Goal: Information Seeking & Learning: Learn about a topic

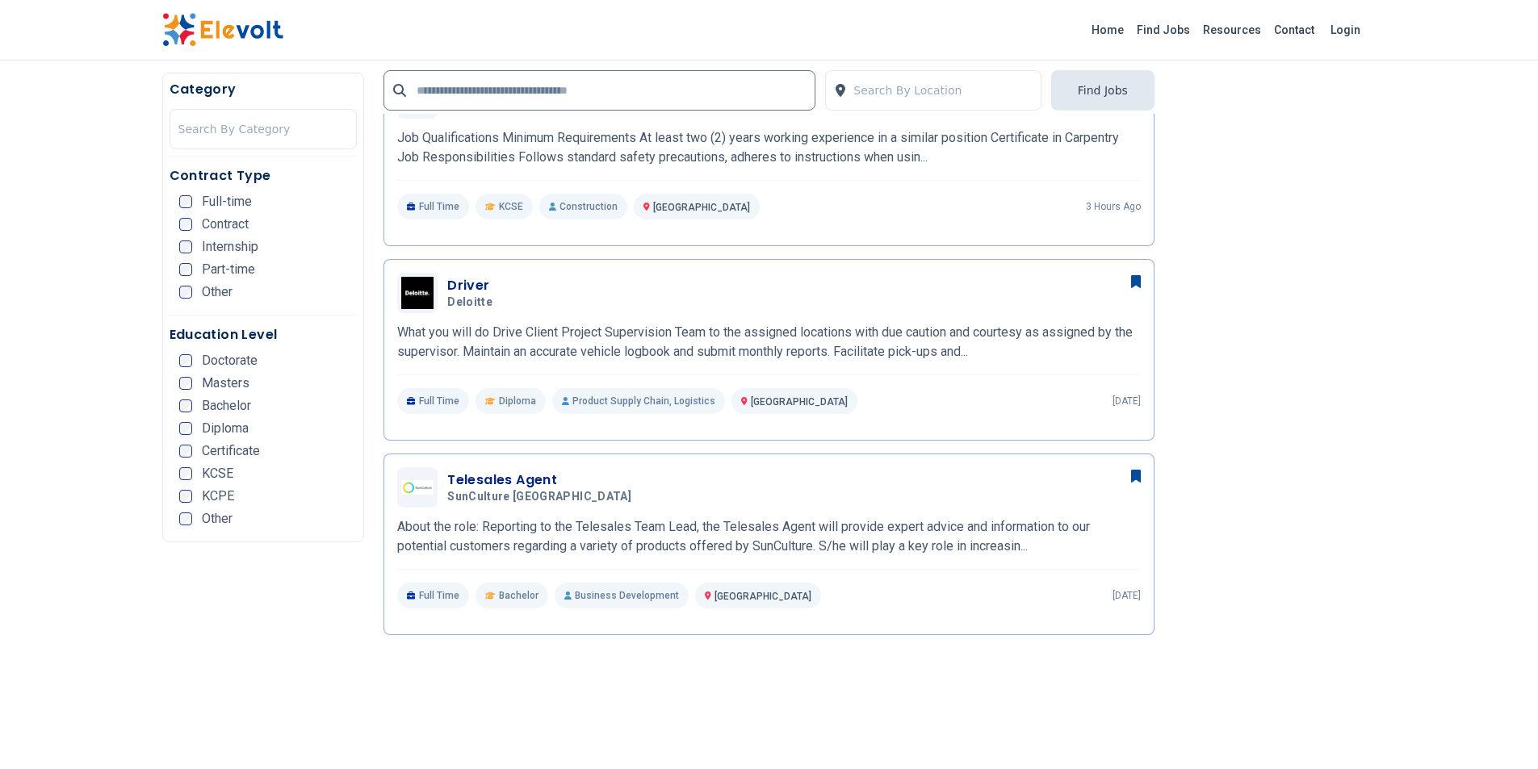
scroll to position [646, 0]
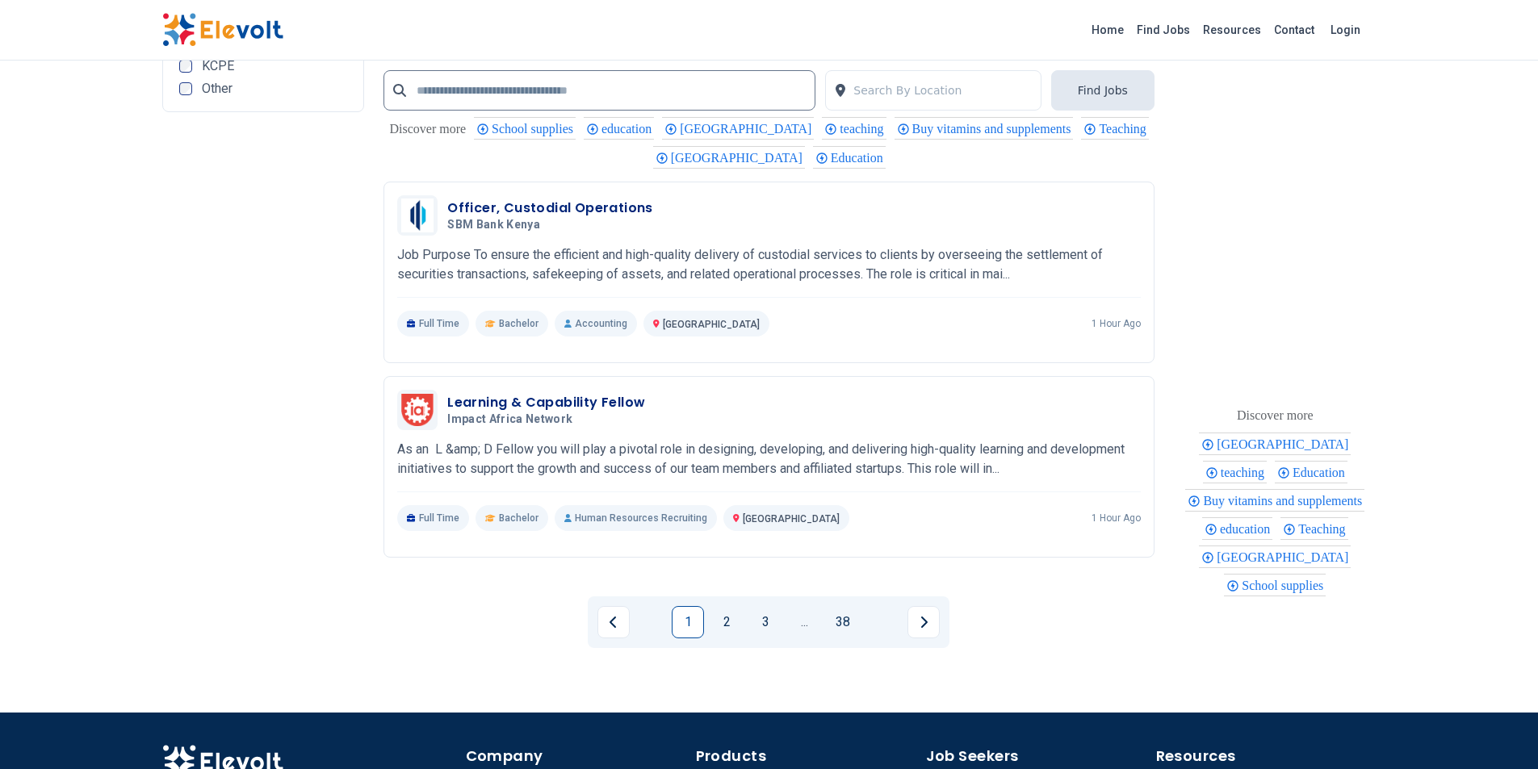
scroll to position [3229, 0]
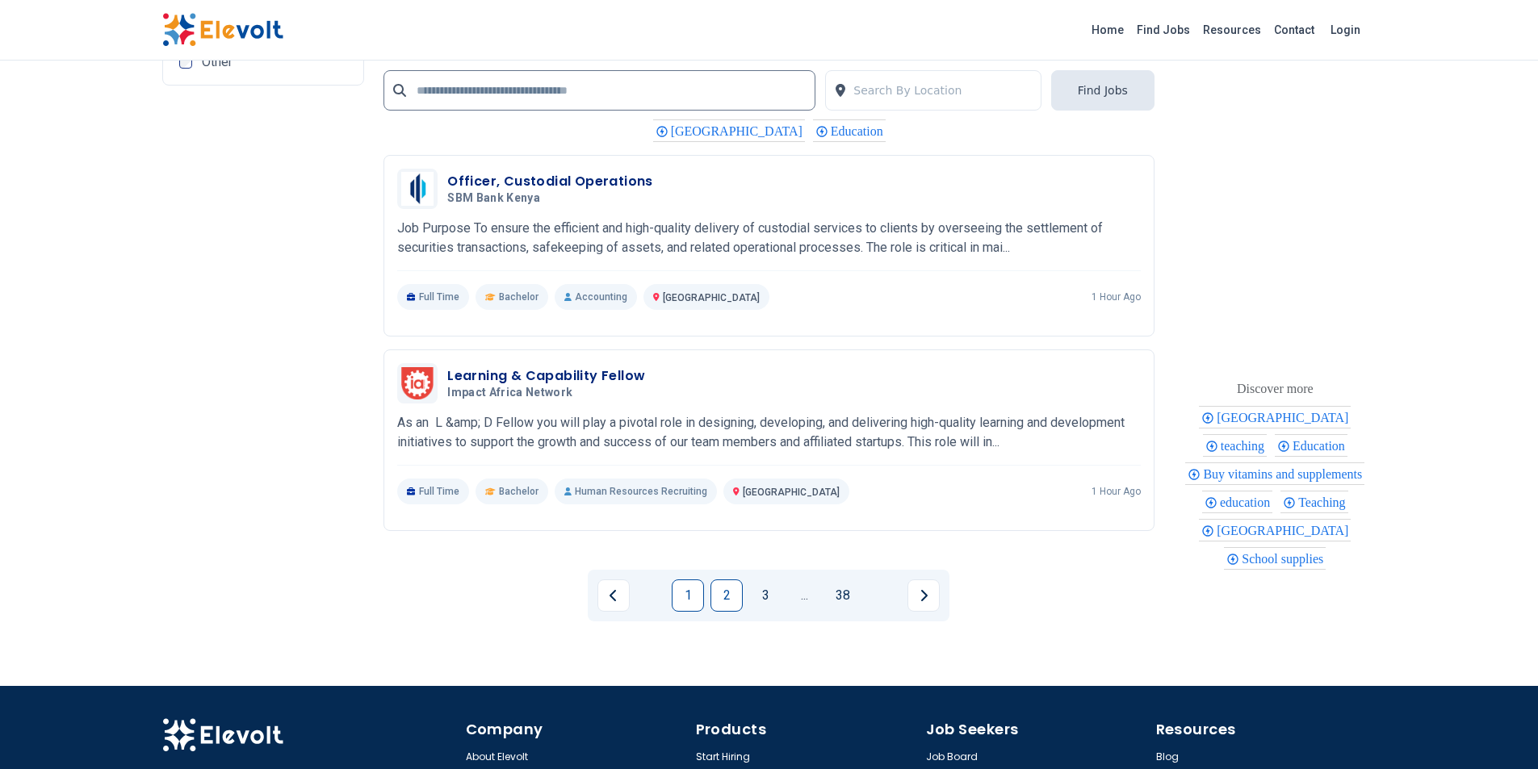
click at [725, 597] on link "2" at bounding box center [726, 596] width 32 height 32
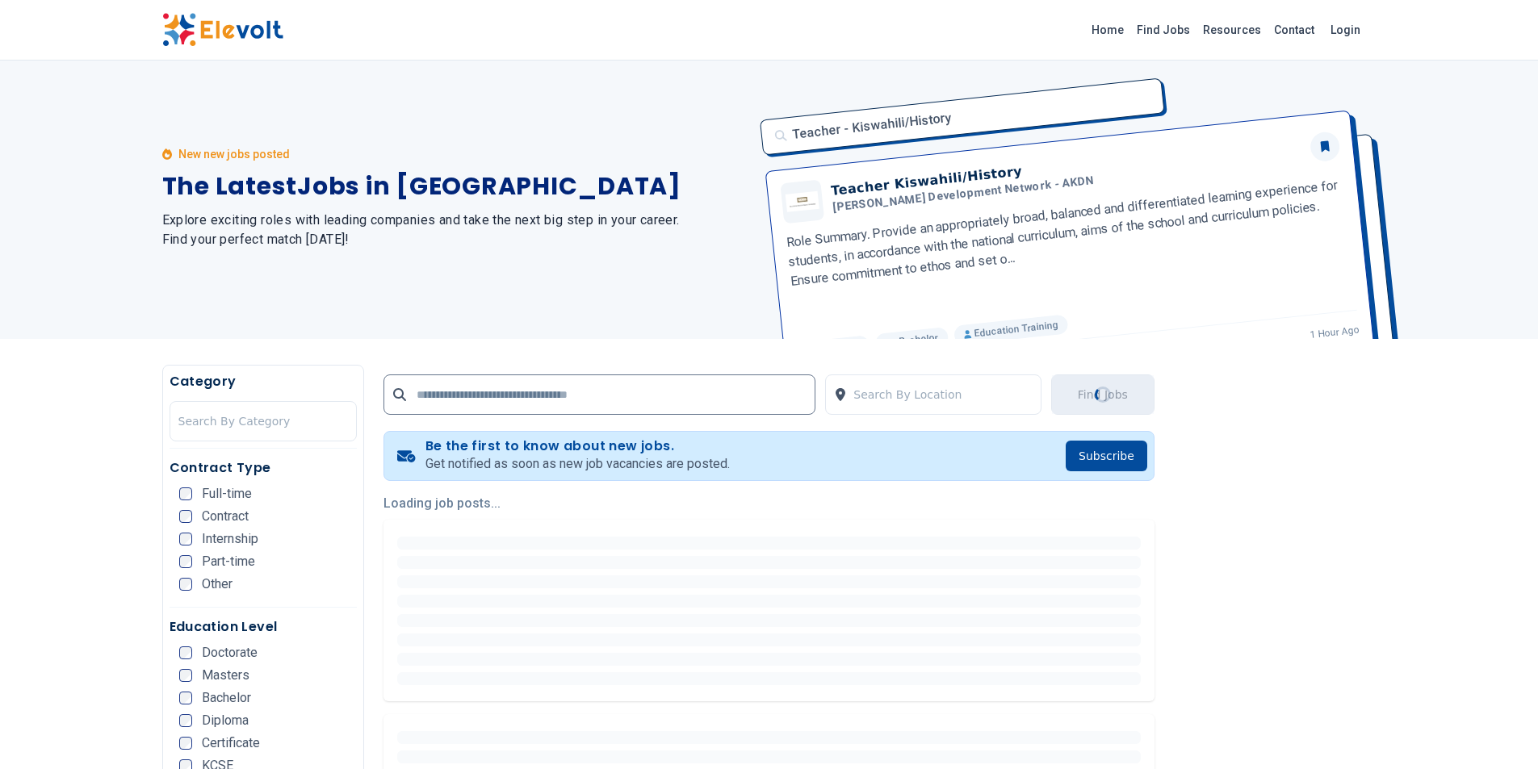
scroll to position [0, 0]
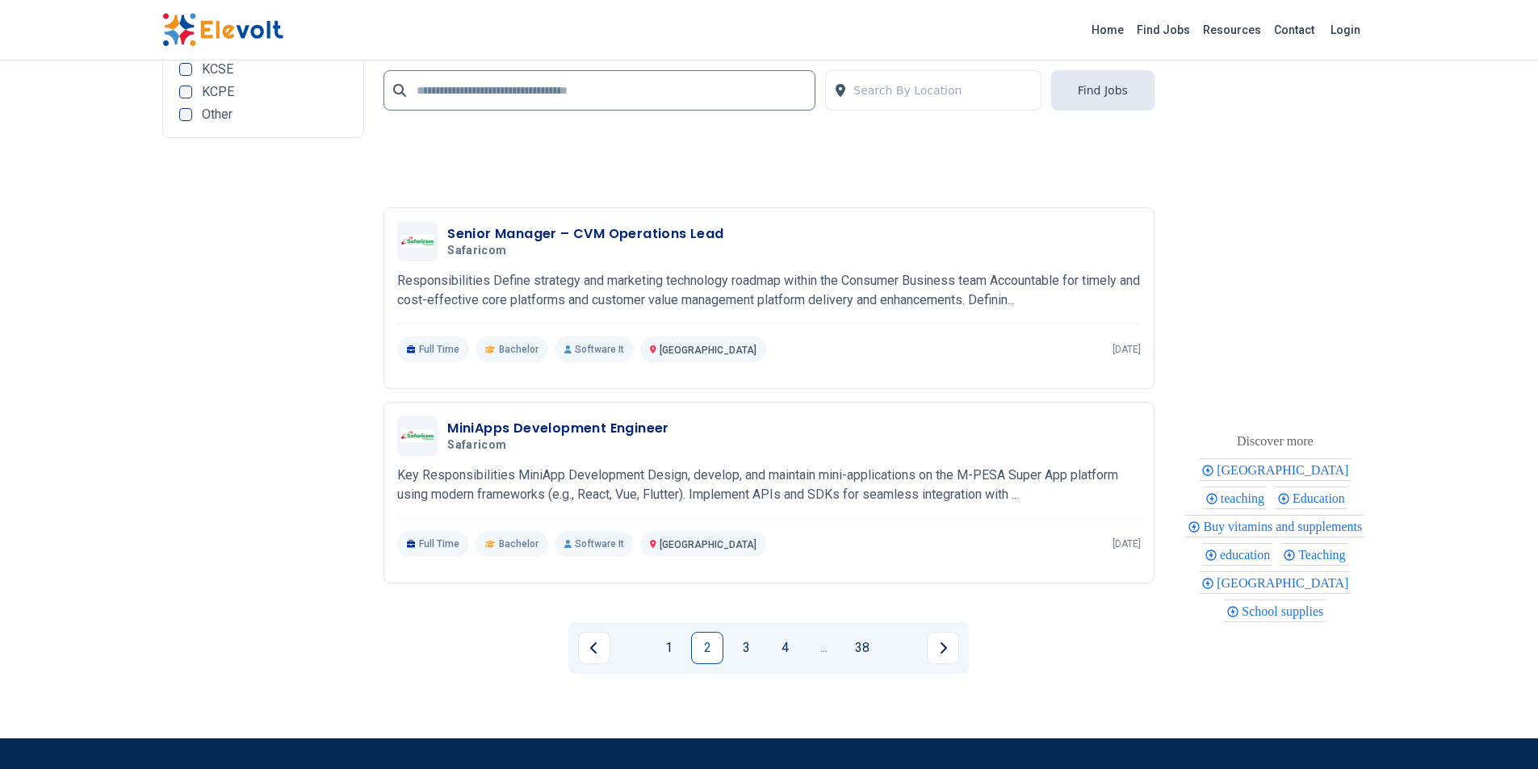
scroll to position [3337, 0]
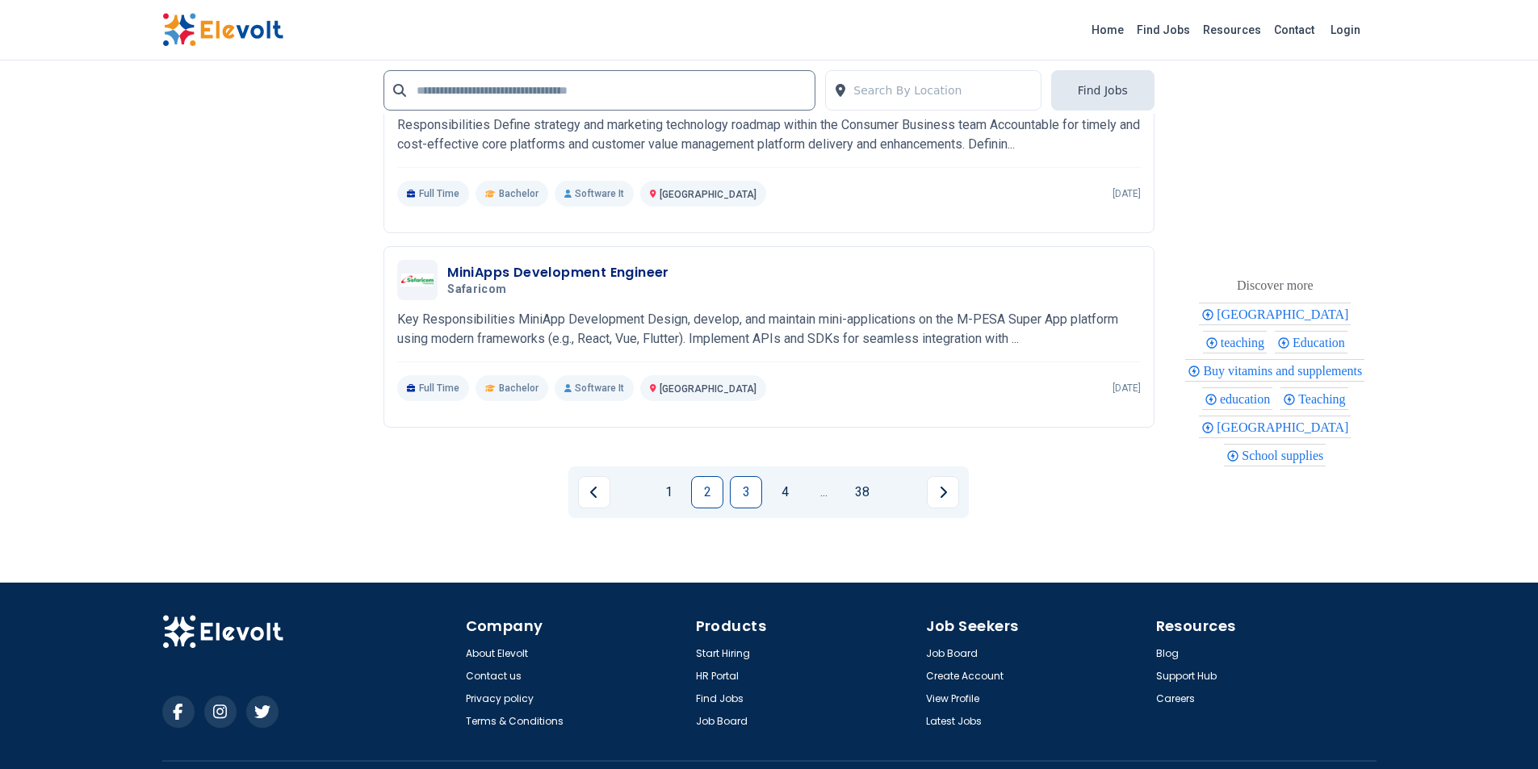
click at [739, 488] on link "3" at bounding box center [746, 492] width 32 height 32
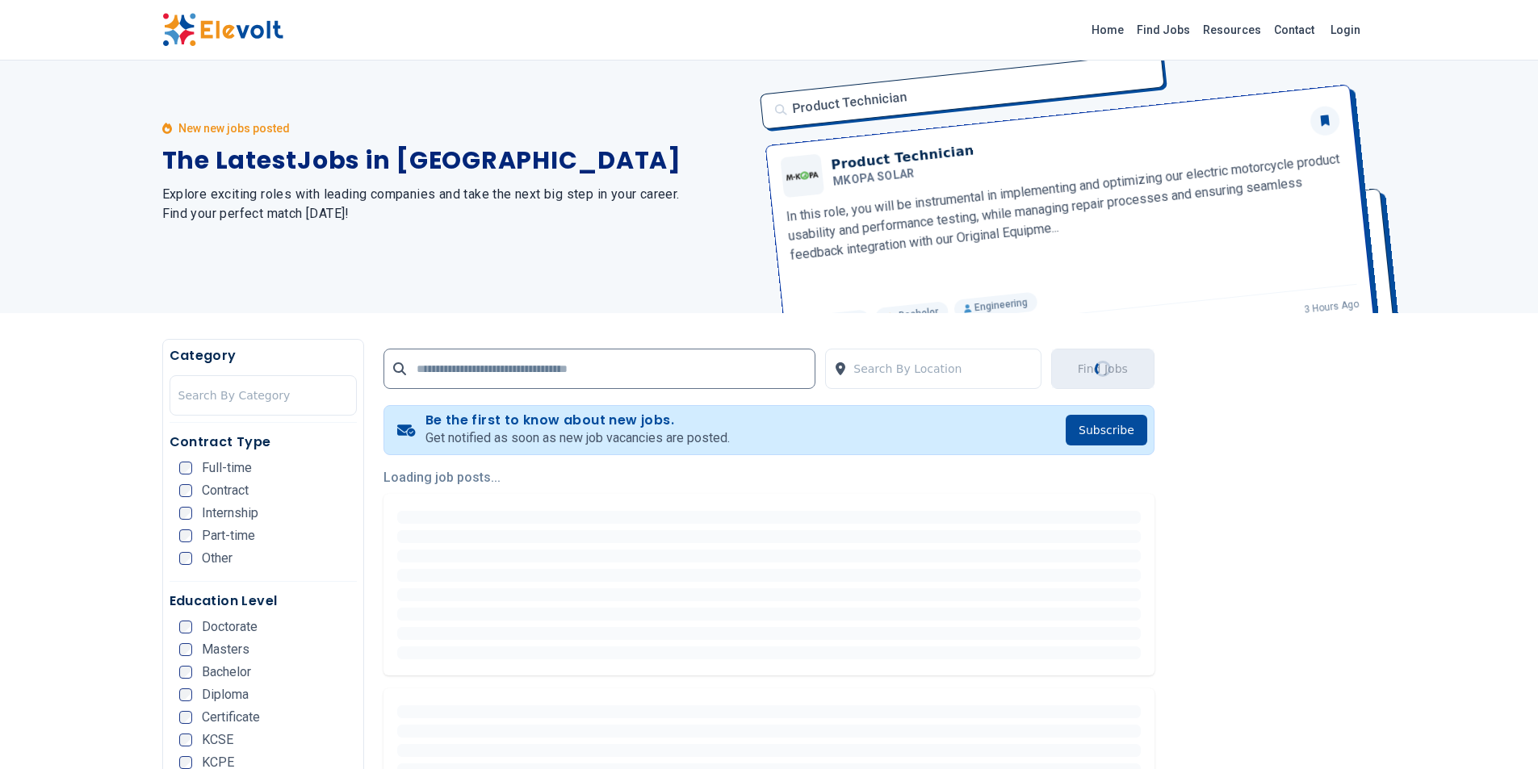
scroll to position [0, 0]
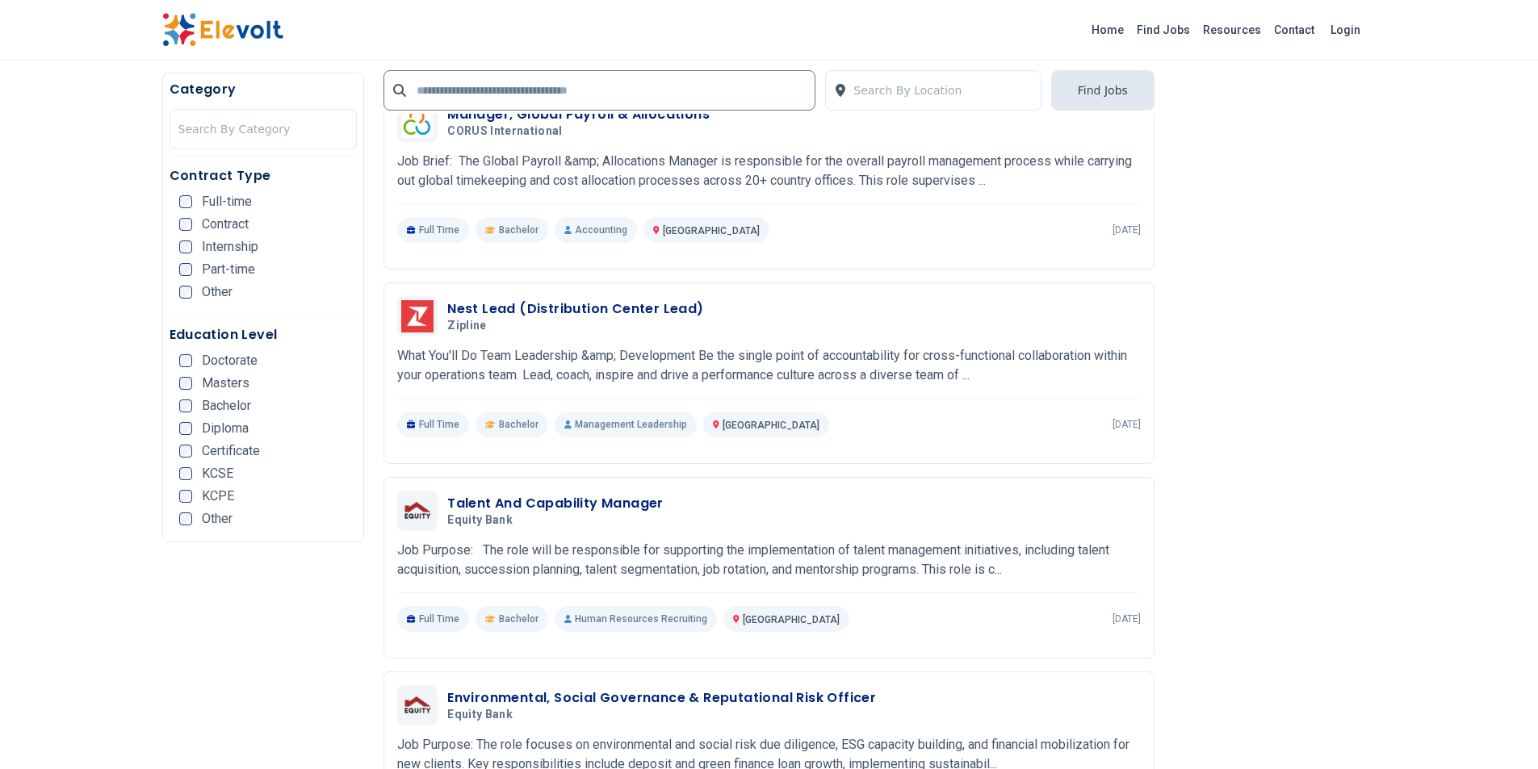
scroll to position [646, 0]
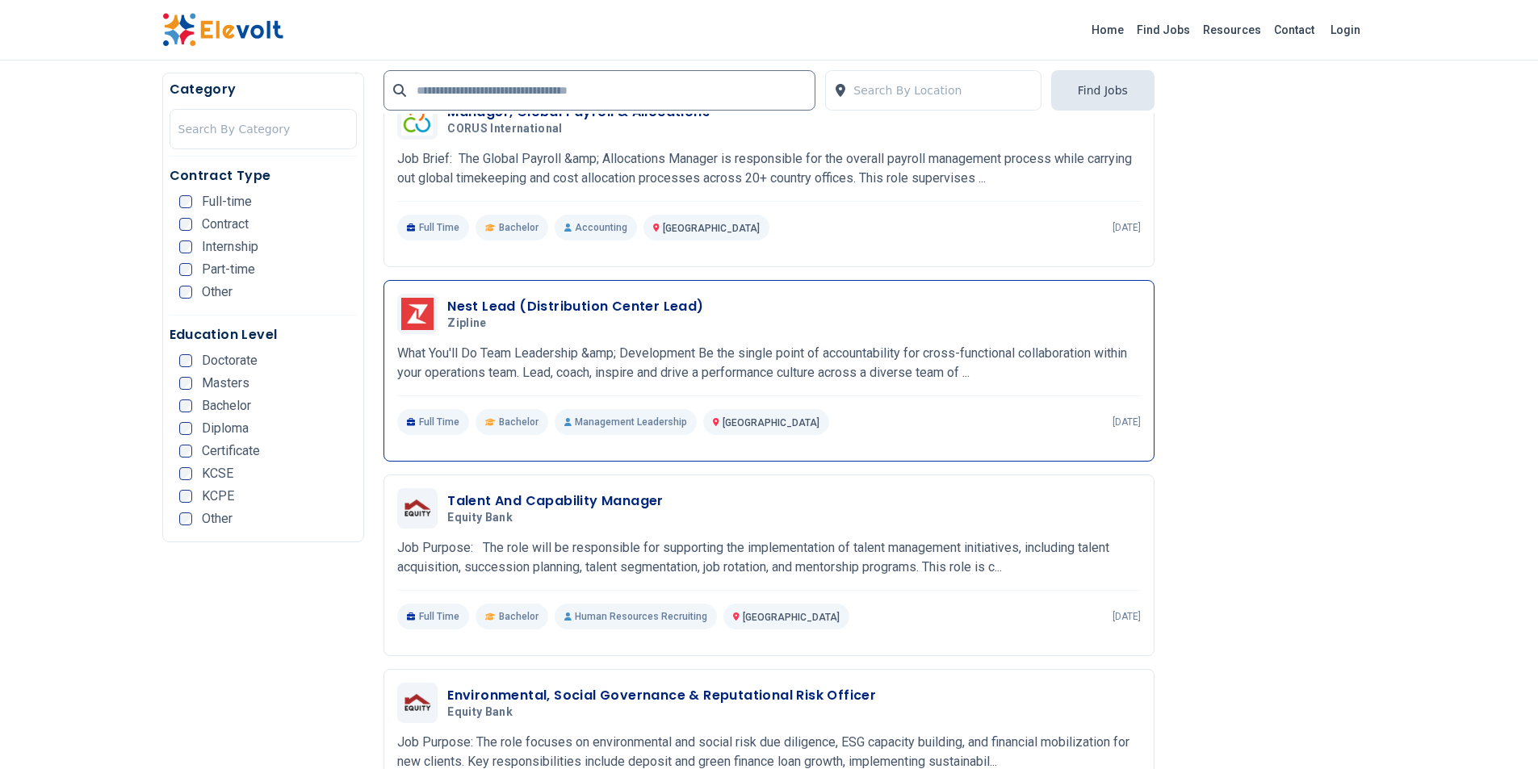
click at [632, 350] on p "What You'll Do Team Leadership &amp; Development Be the single point of account…" at bounding box center [769, 363] width 744 height 39
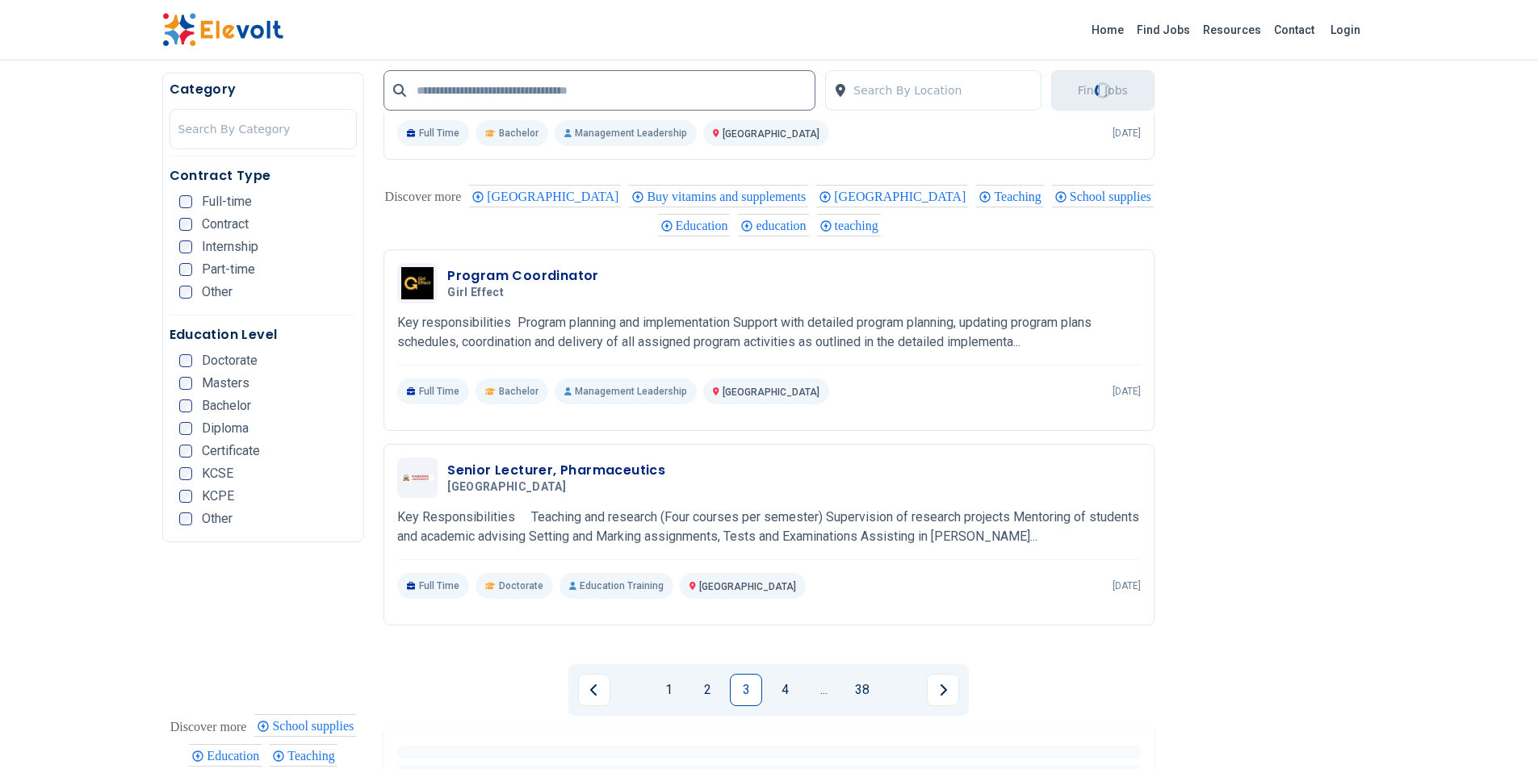
scroll to position [3337, 0]
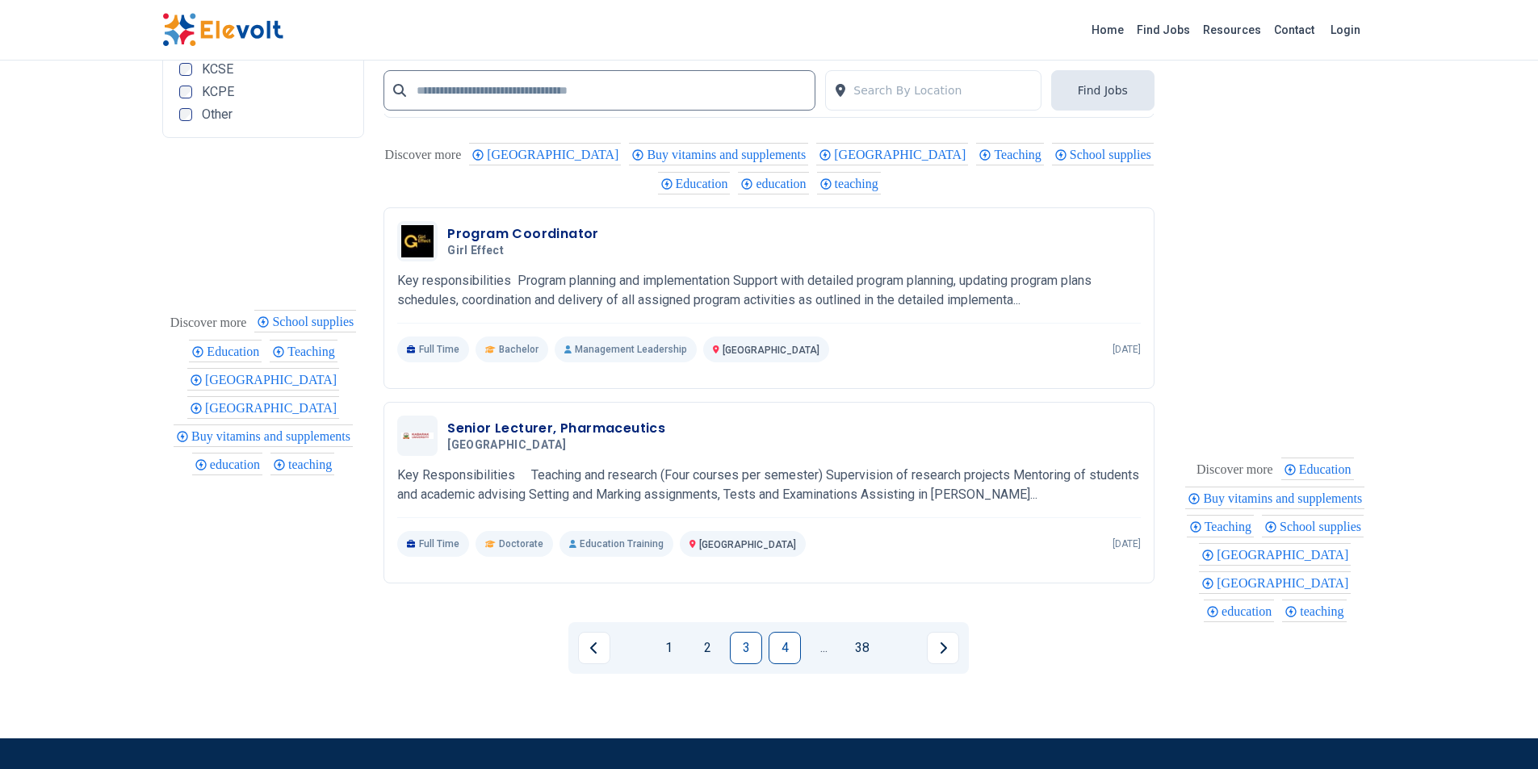
click at [786, 639] on link "4" at bounding box center [785, 648] width 32 height 32
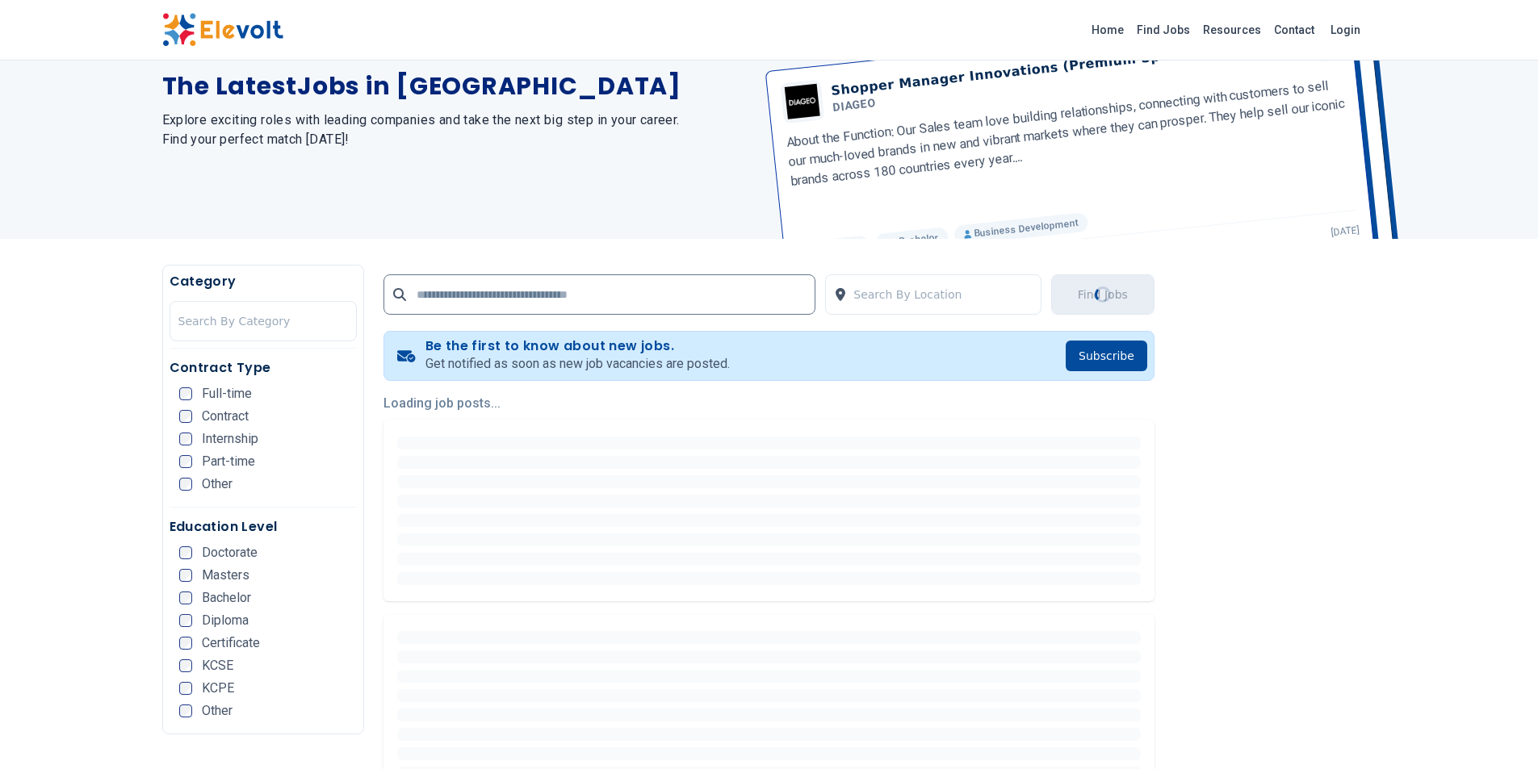
scroll to position [216, 0]
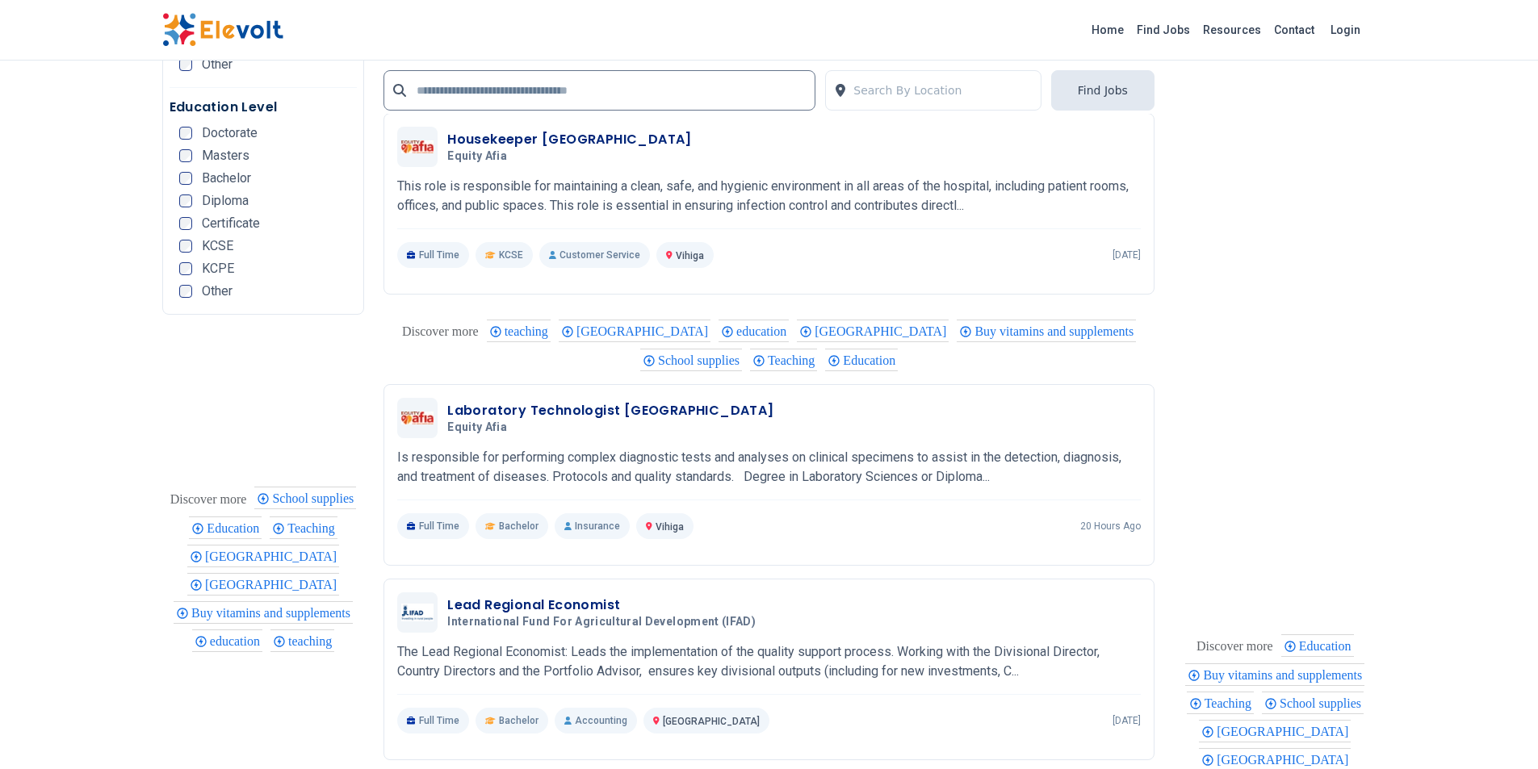
scroll to position [3122, 0]
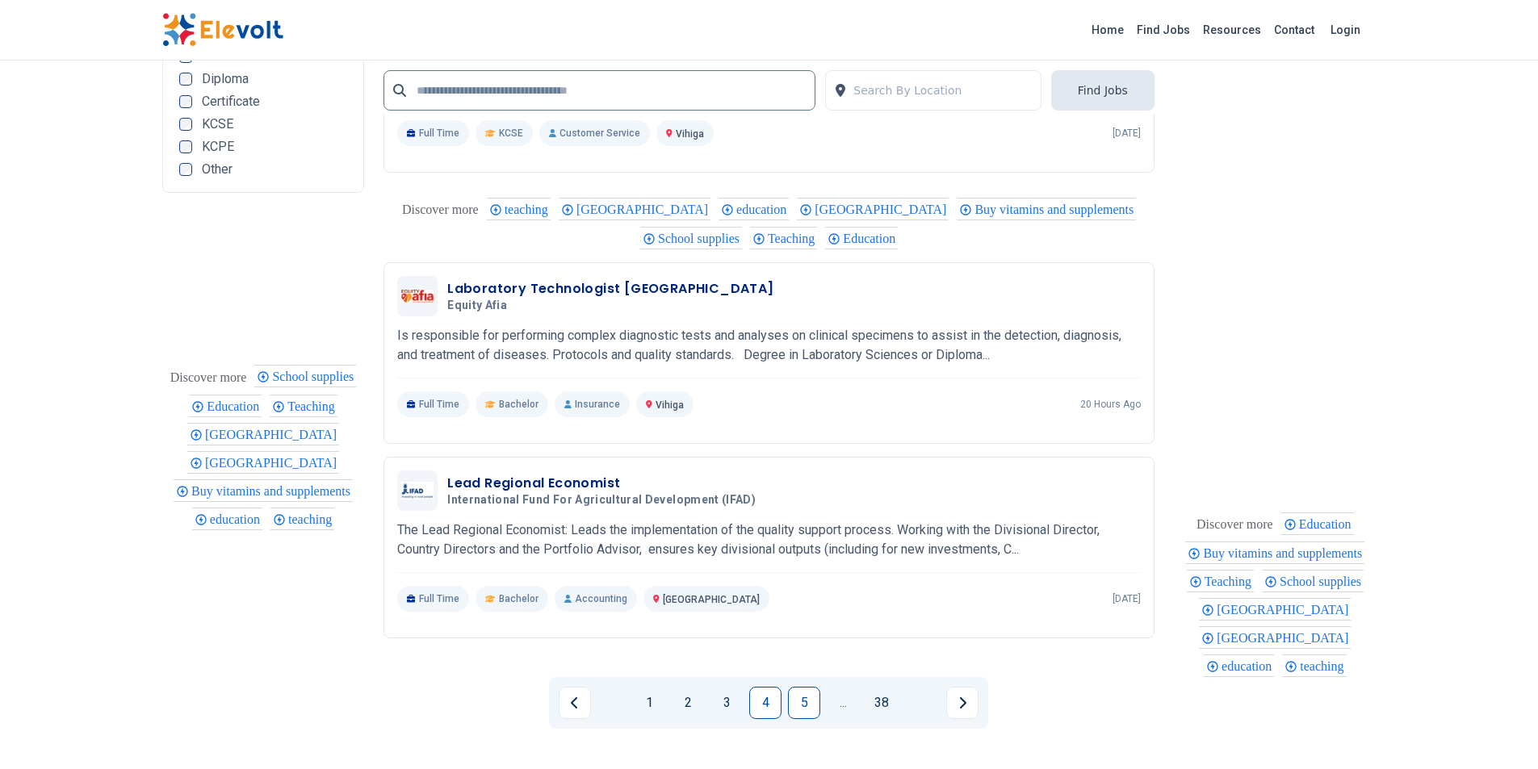
click at [794, 700] on link "5" at bounding box center [804, 703] width 32 height 32
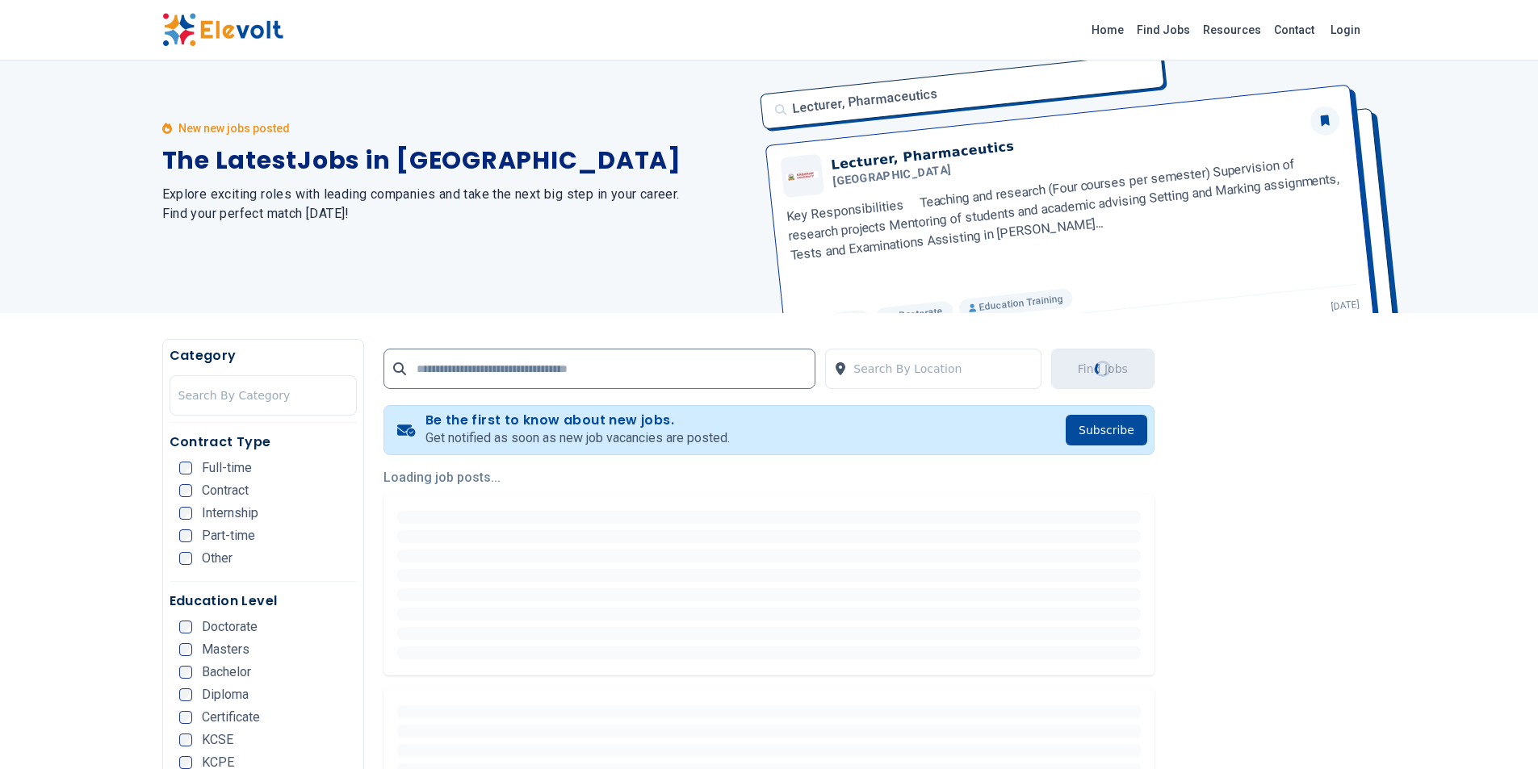
scroll to position [0, 0]
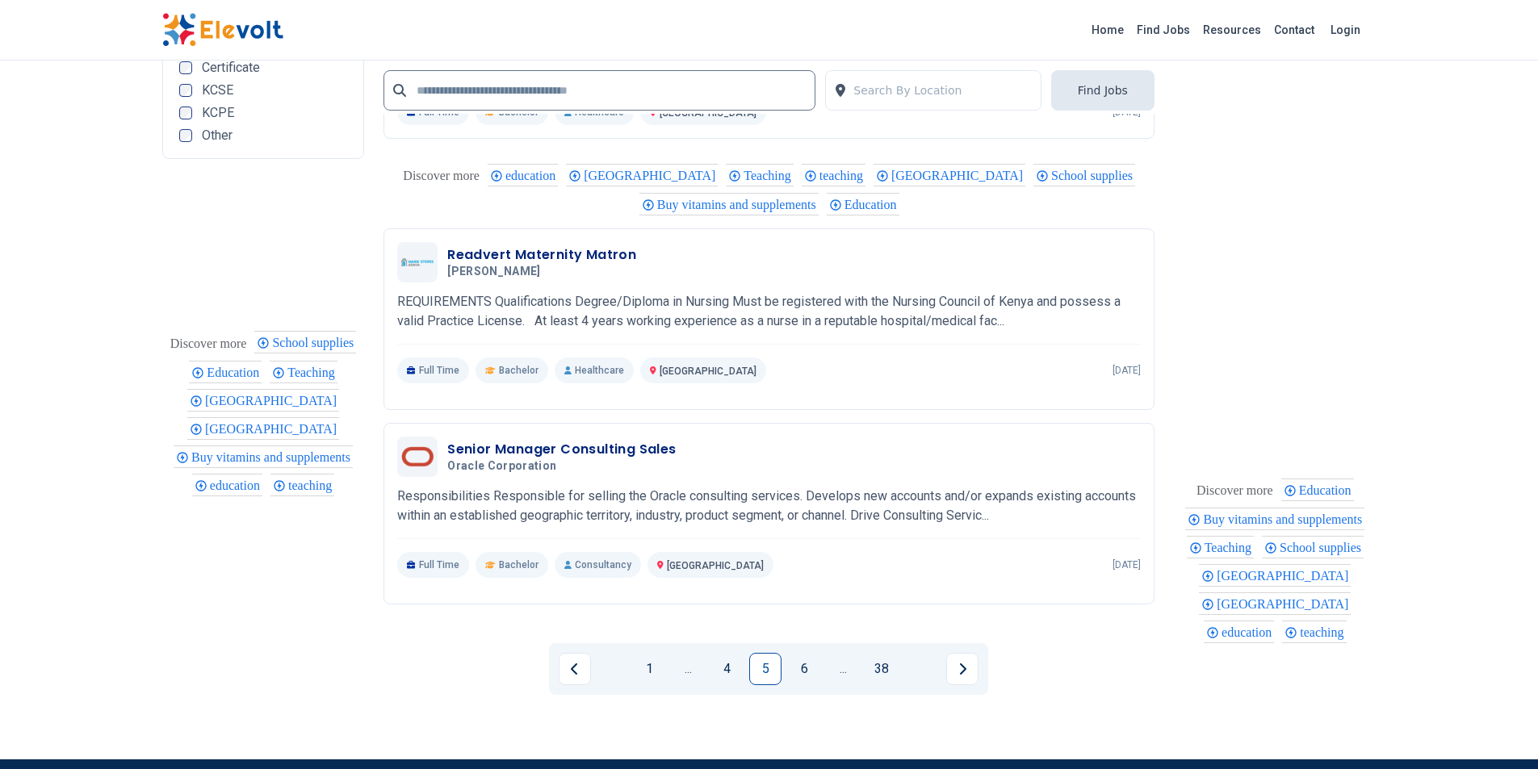
scroll to position [3229, 0]
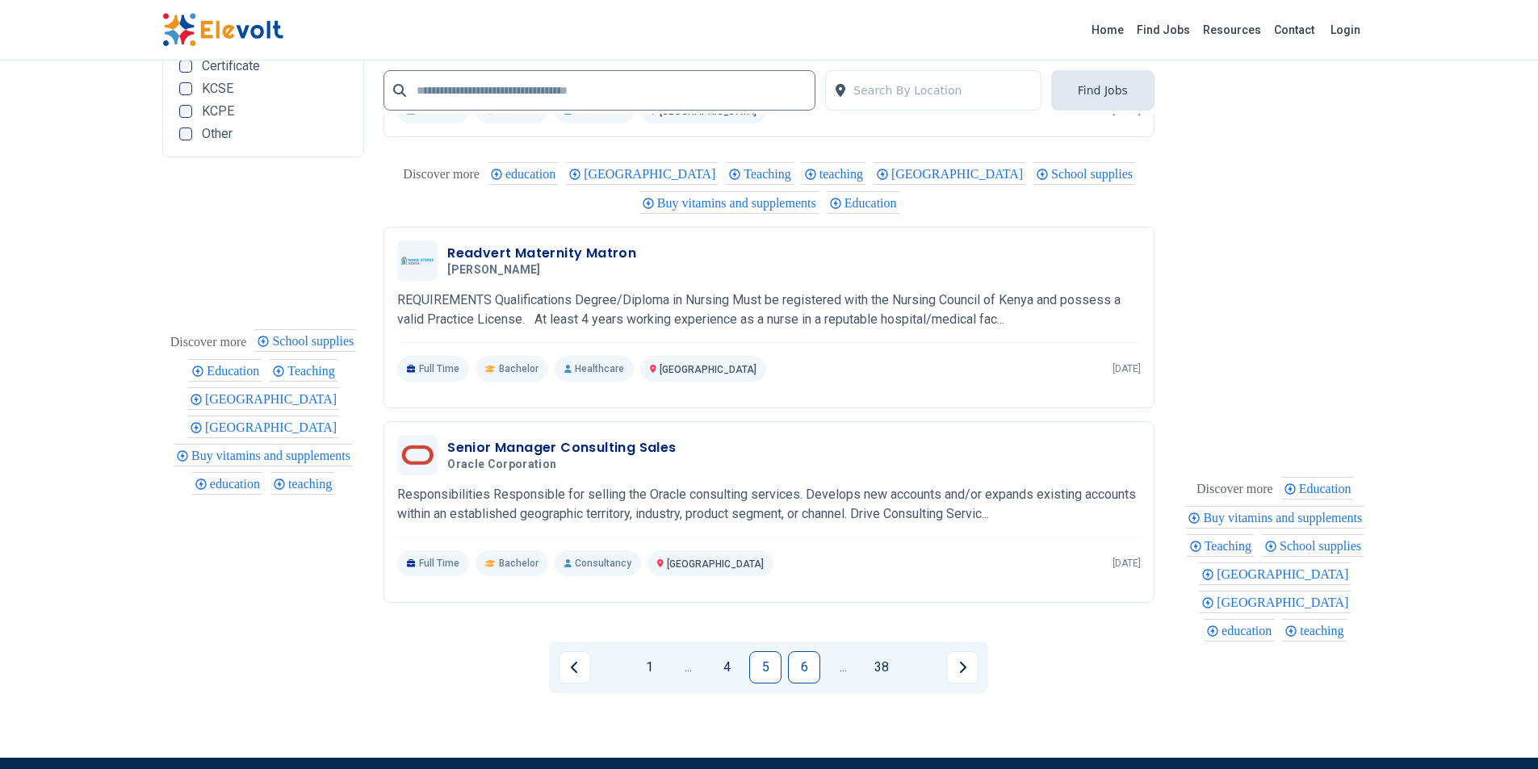
click at [802, 660] on link "6" at bounding box center [804, 667] width 32 height 32
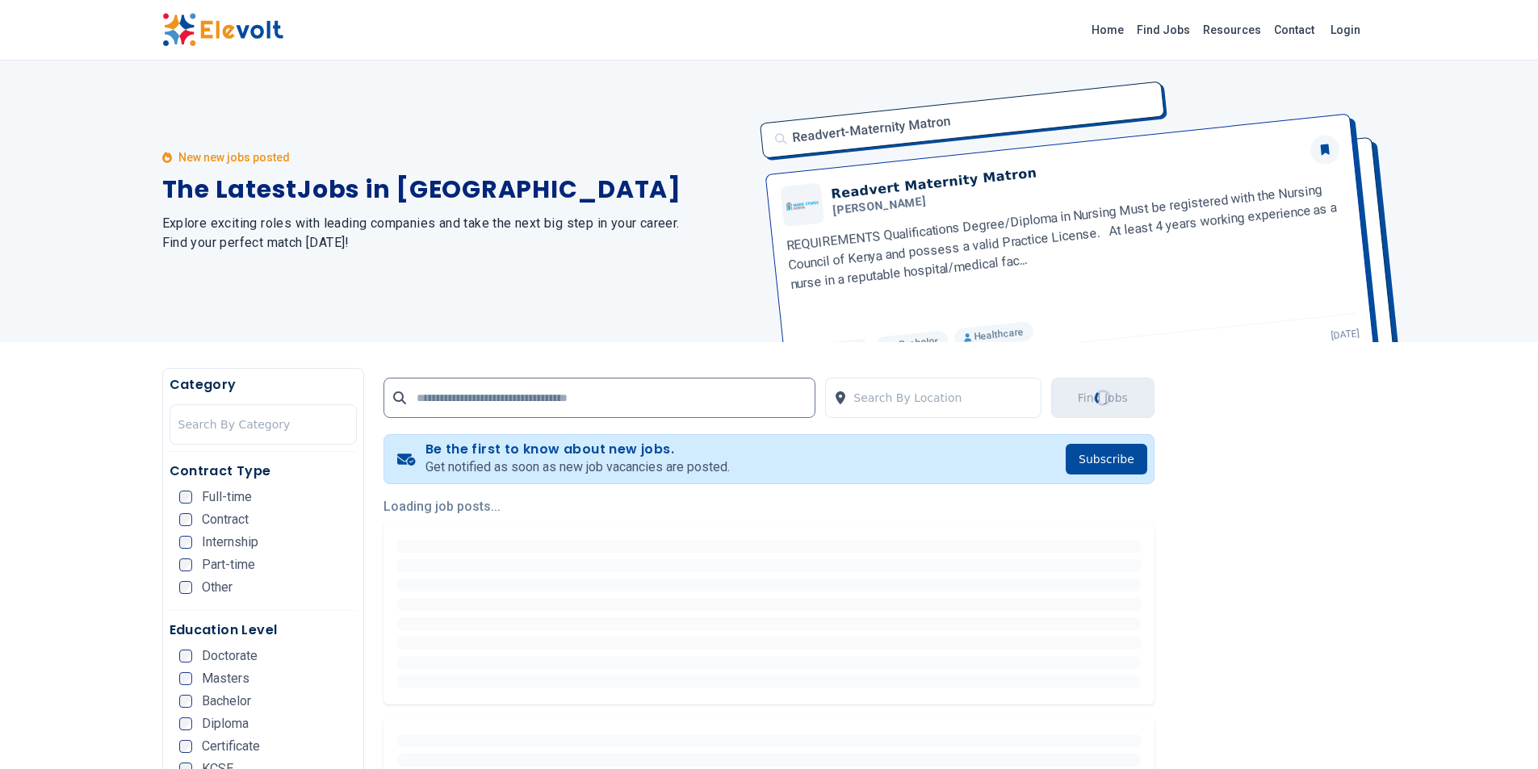
scroll to position [0, 0]
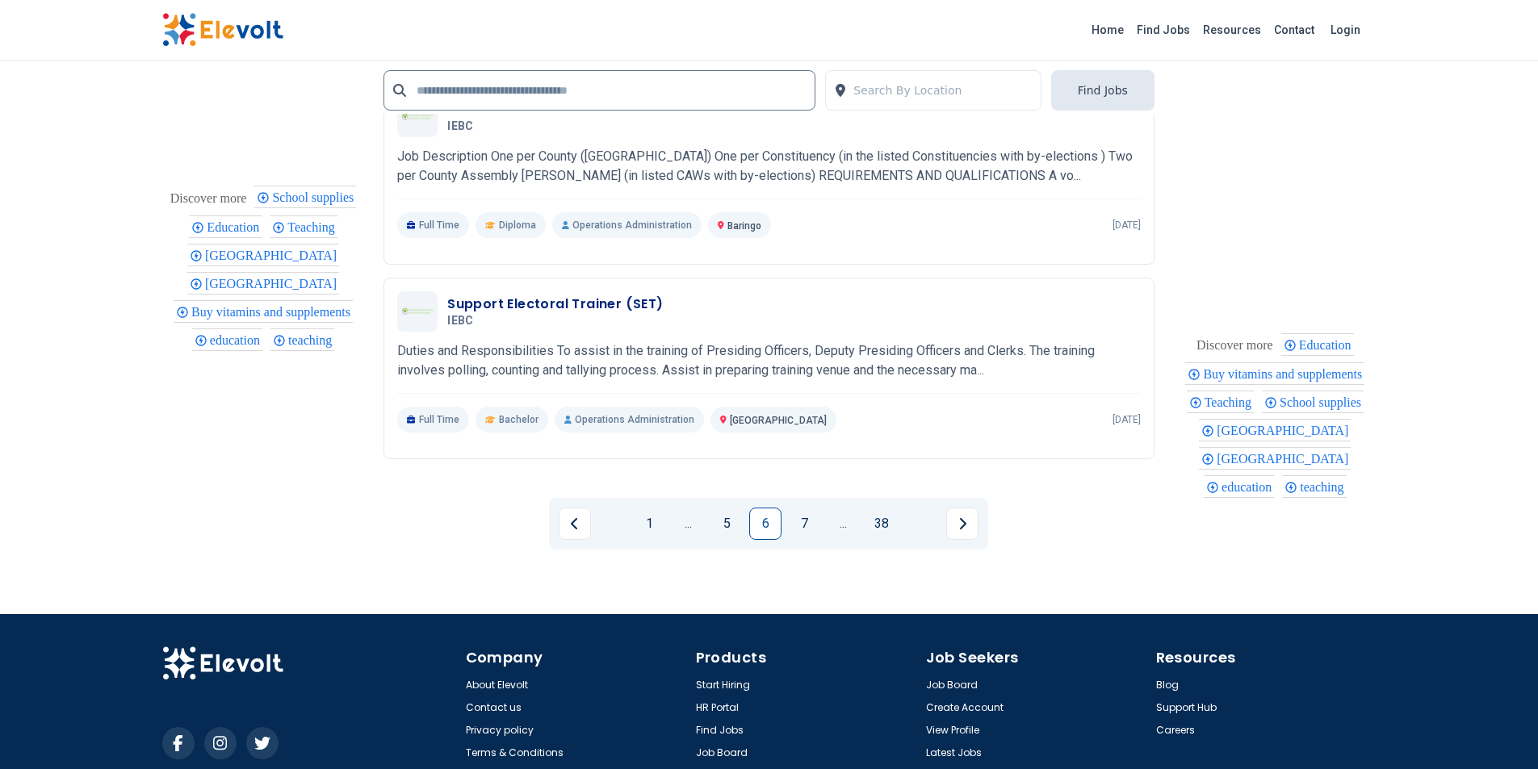
scroll to position [3229, 0]
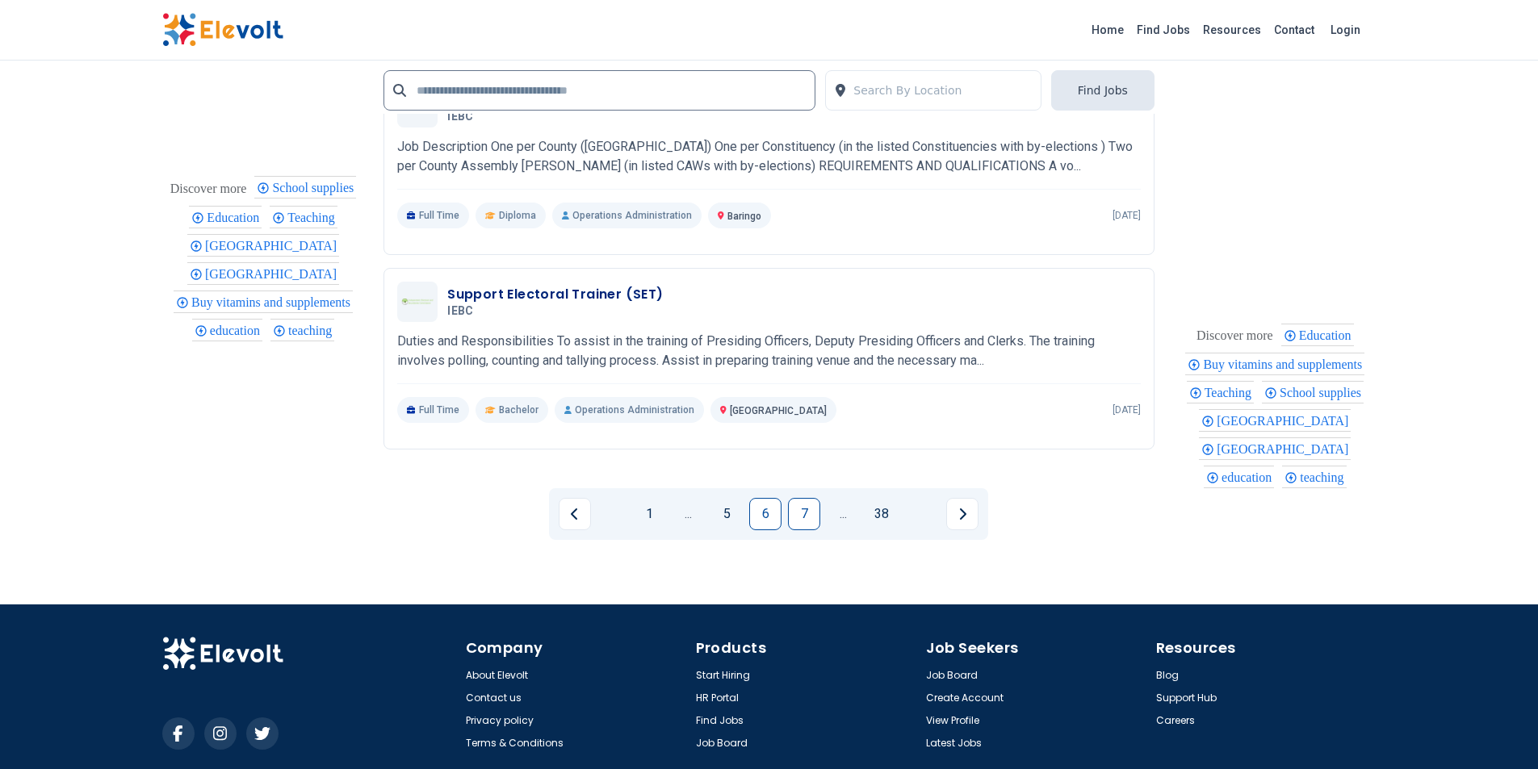
click at [801, 498] on link "7" at bounding box center [804, 514] width 32 height 32
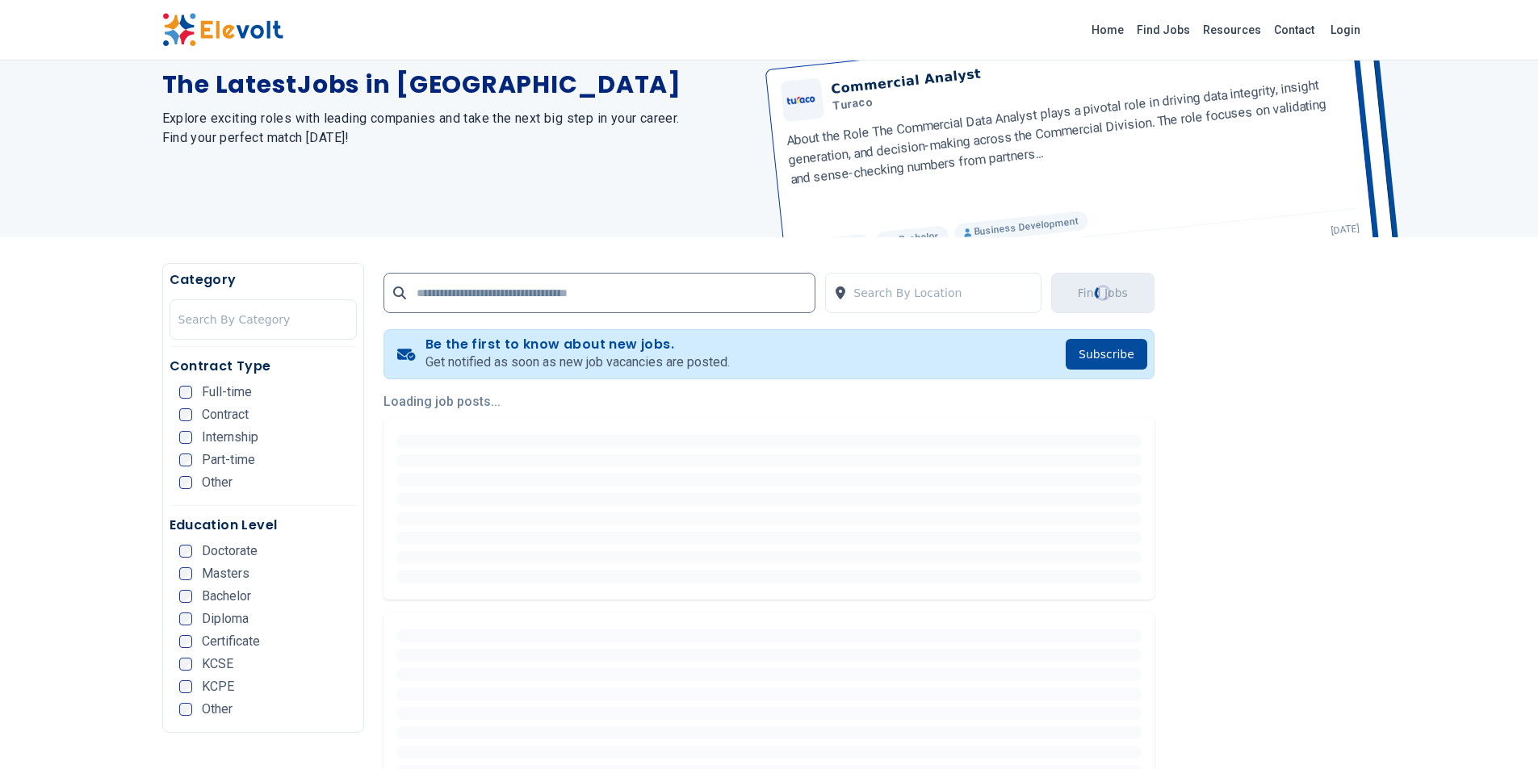
scroll to position [107, 0]
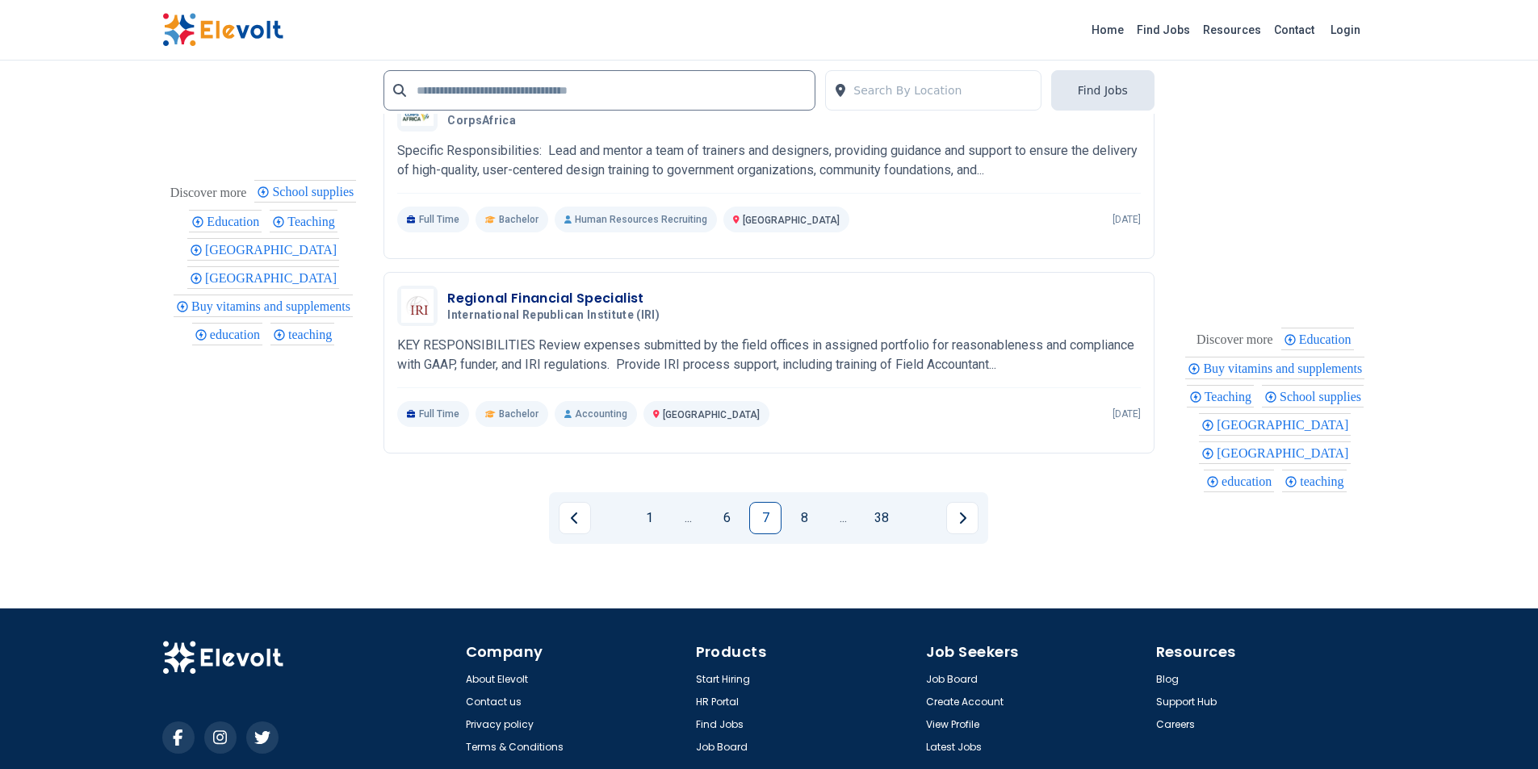
scroll to position [3286, 0]
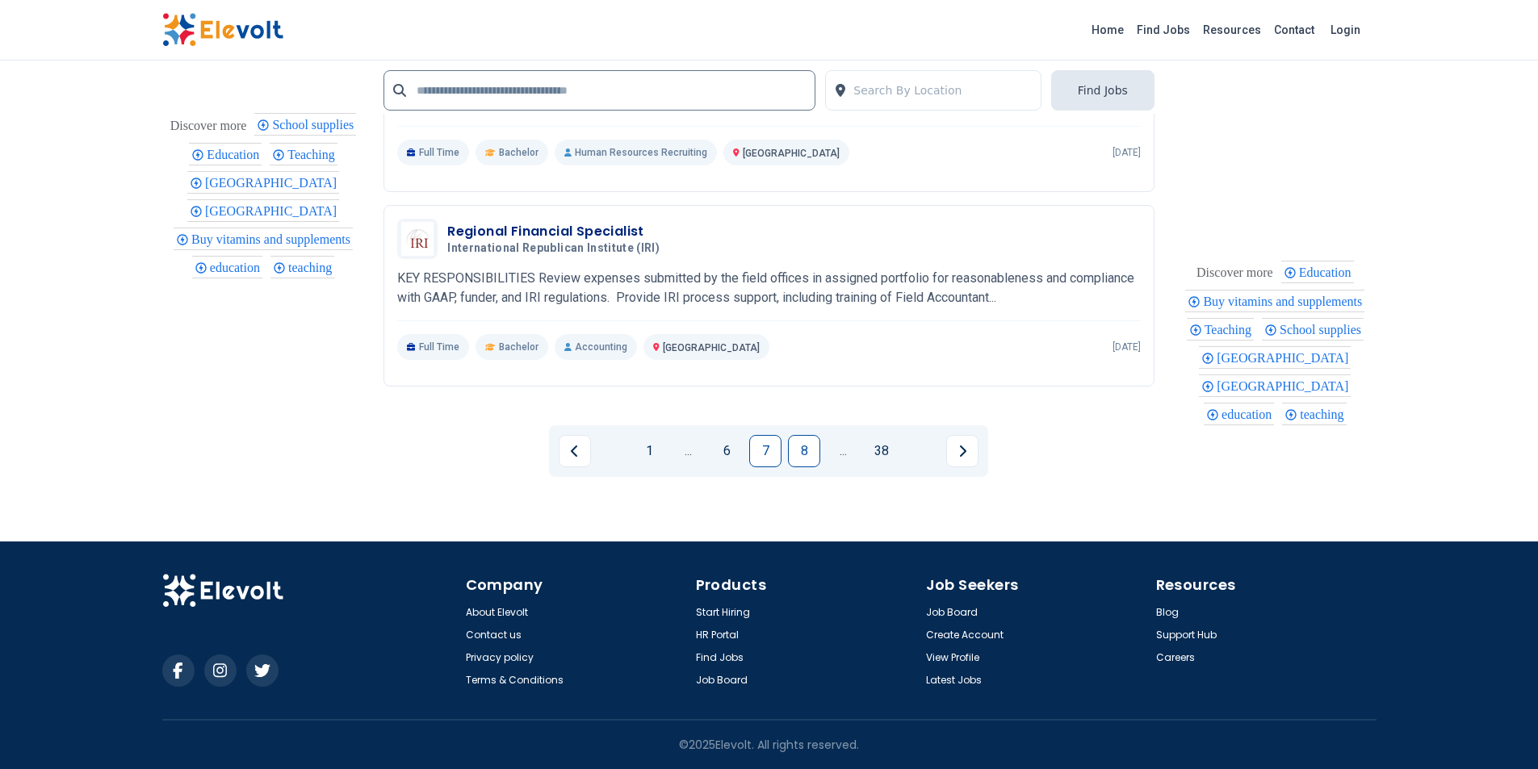
click at [819, 448] on link "8" at bounding box center [804, 451] width 32 height 32
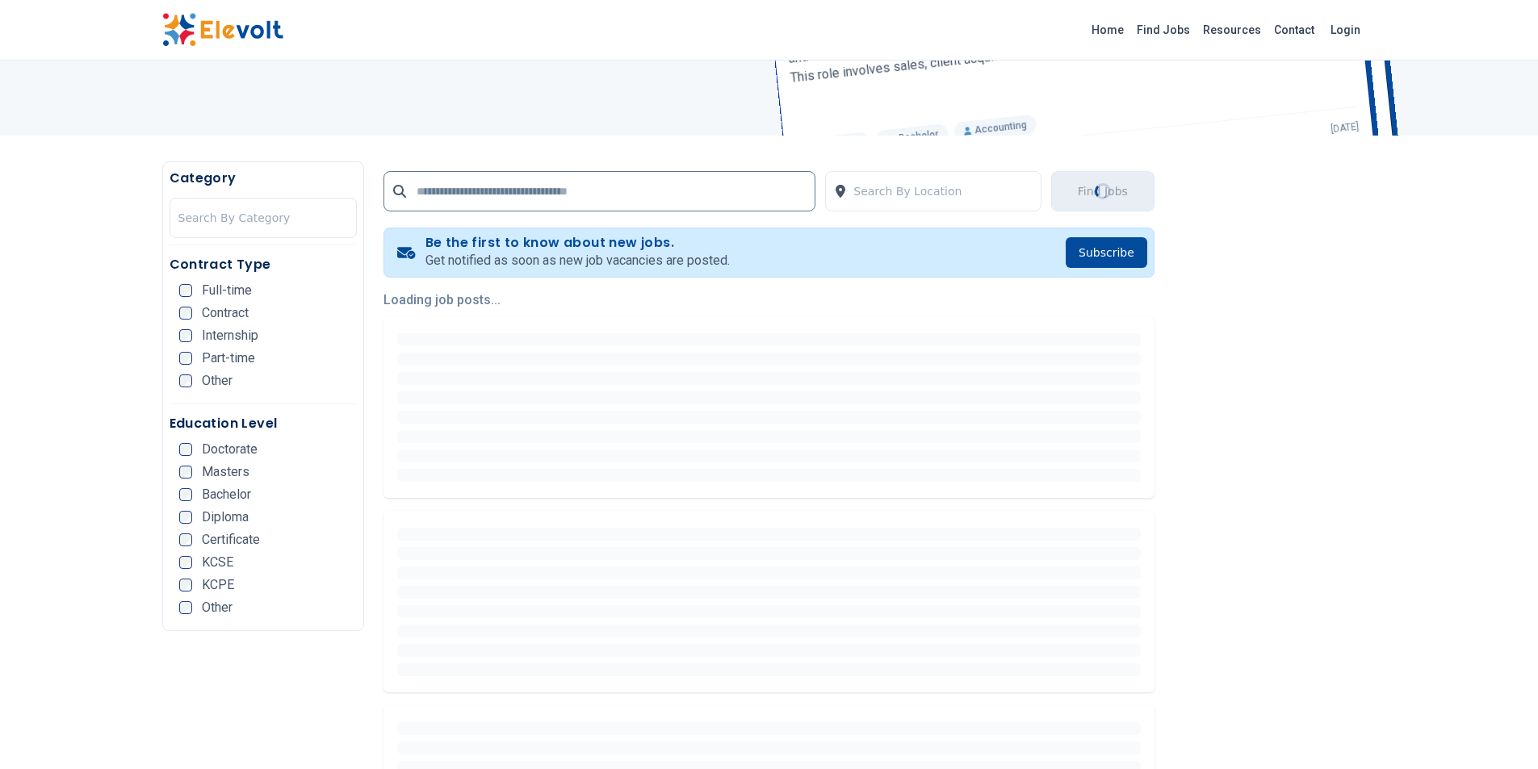
scroll to position [216, 0]
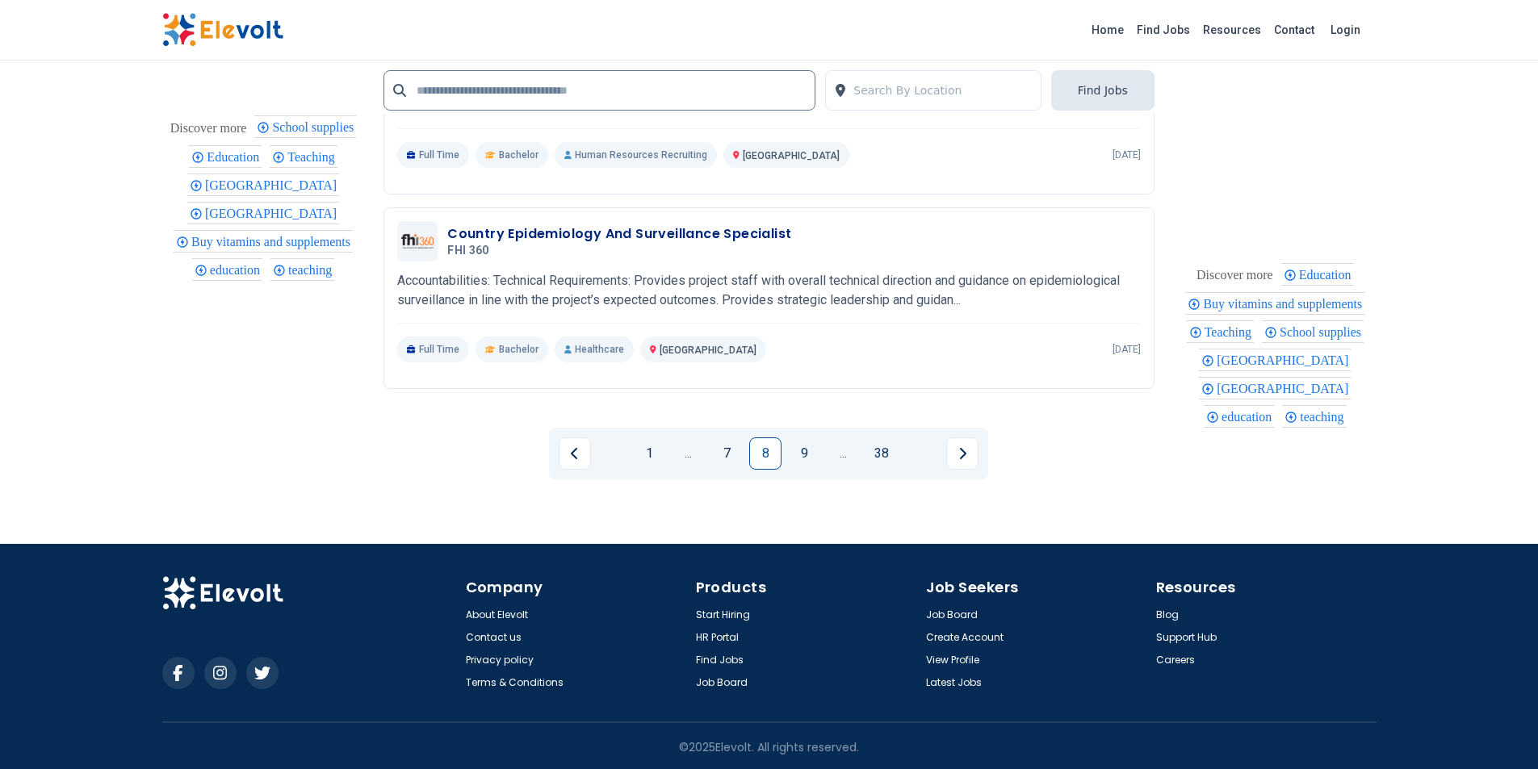
scroll to position [3439, 0]
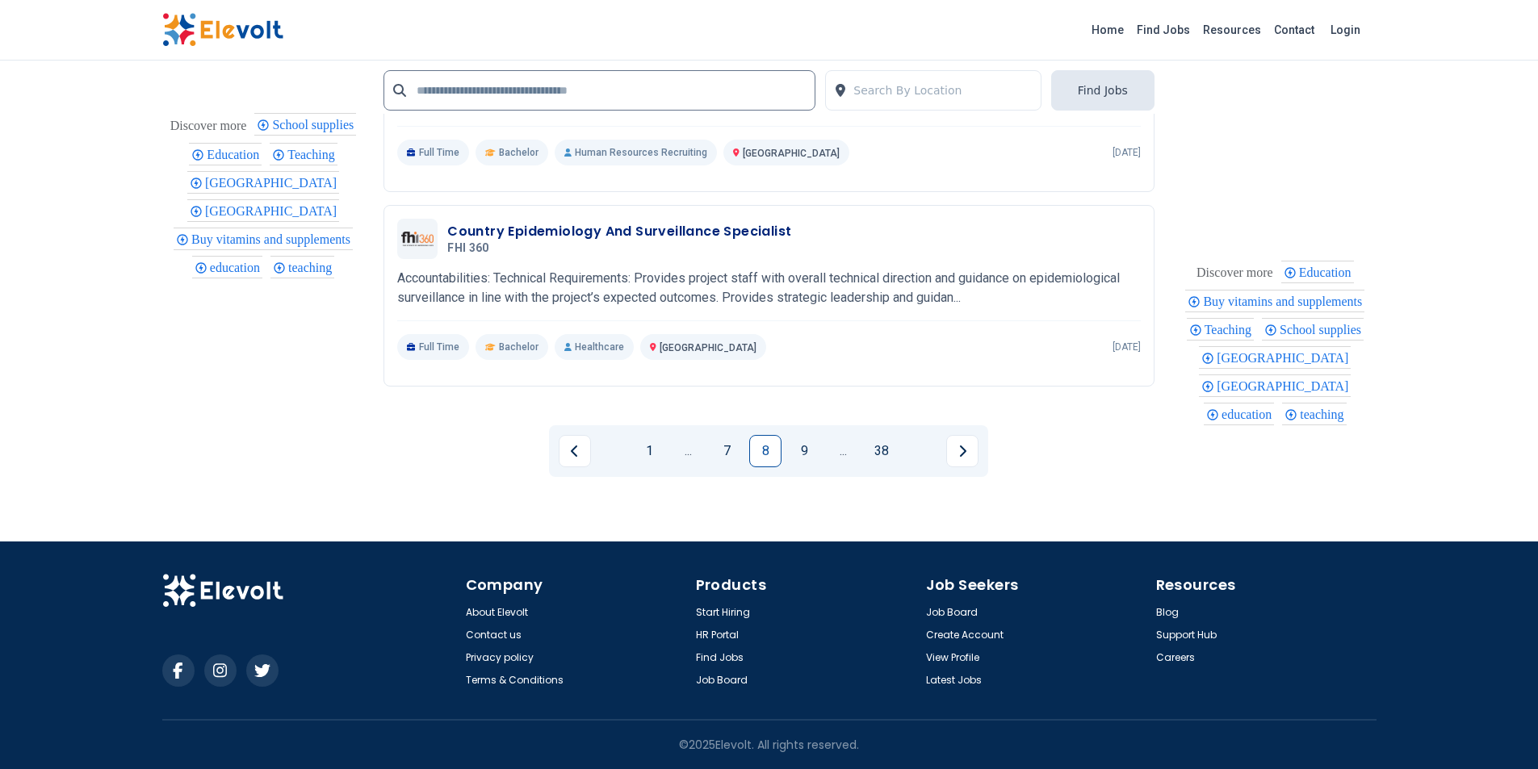
click at [816, 450] on link "9" at bounding box center [804, 451] width 32 height 32
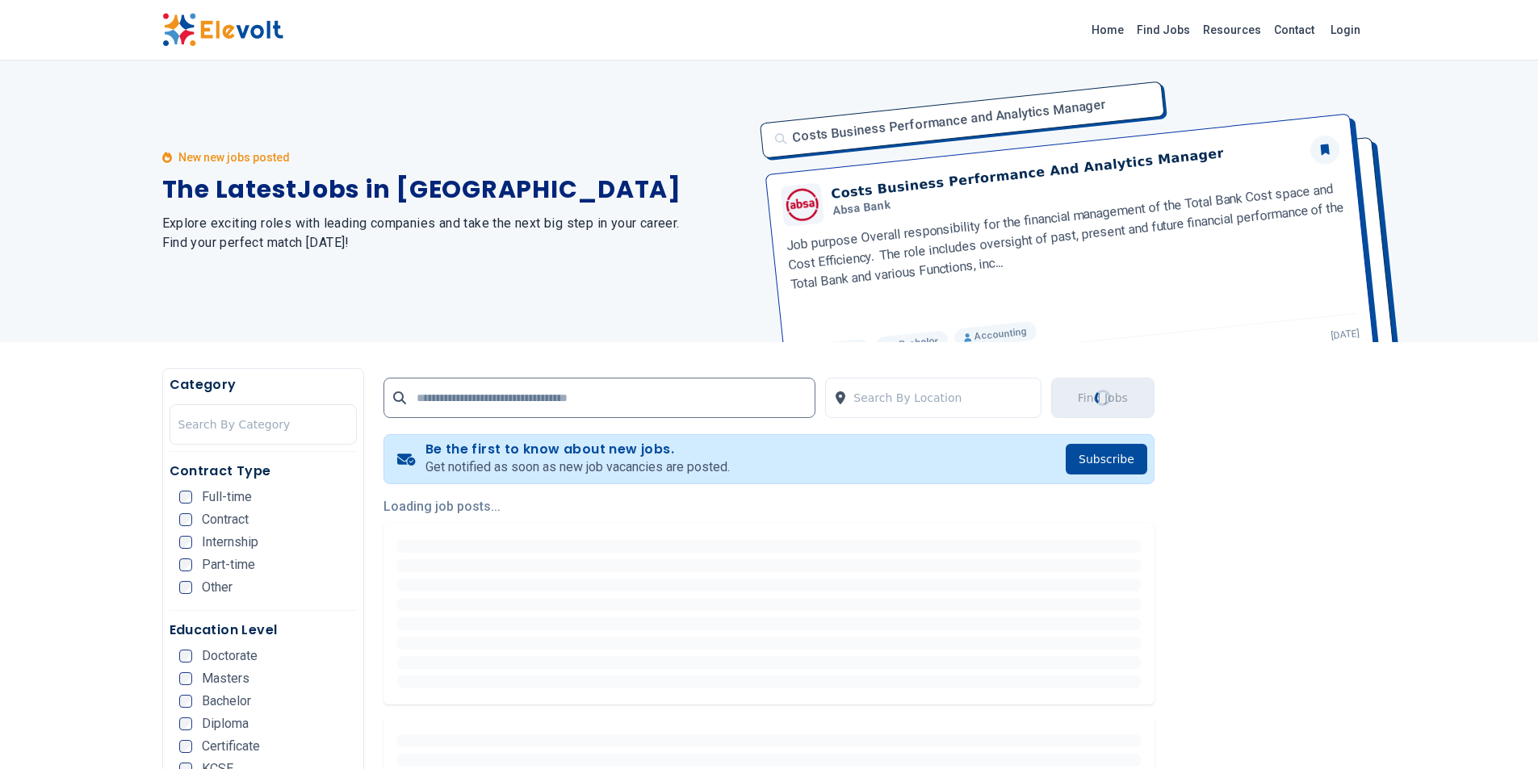
scroll to position [0, 0]
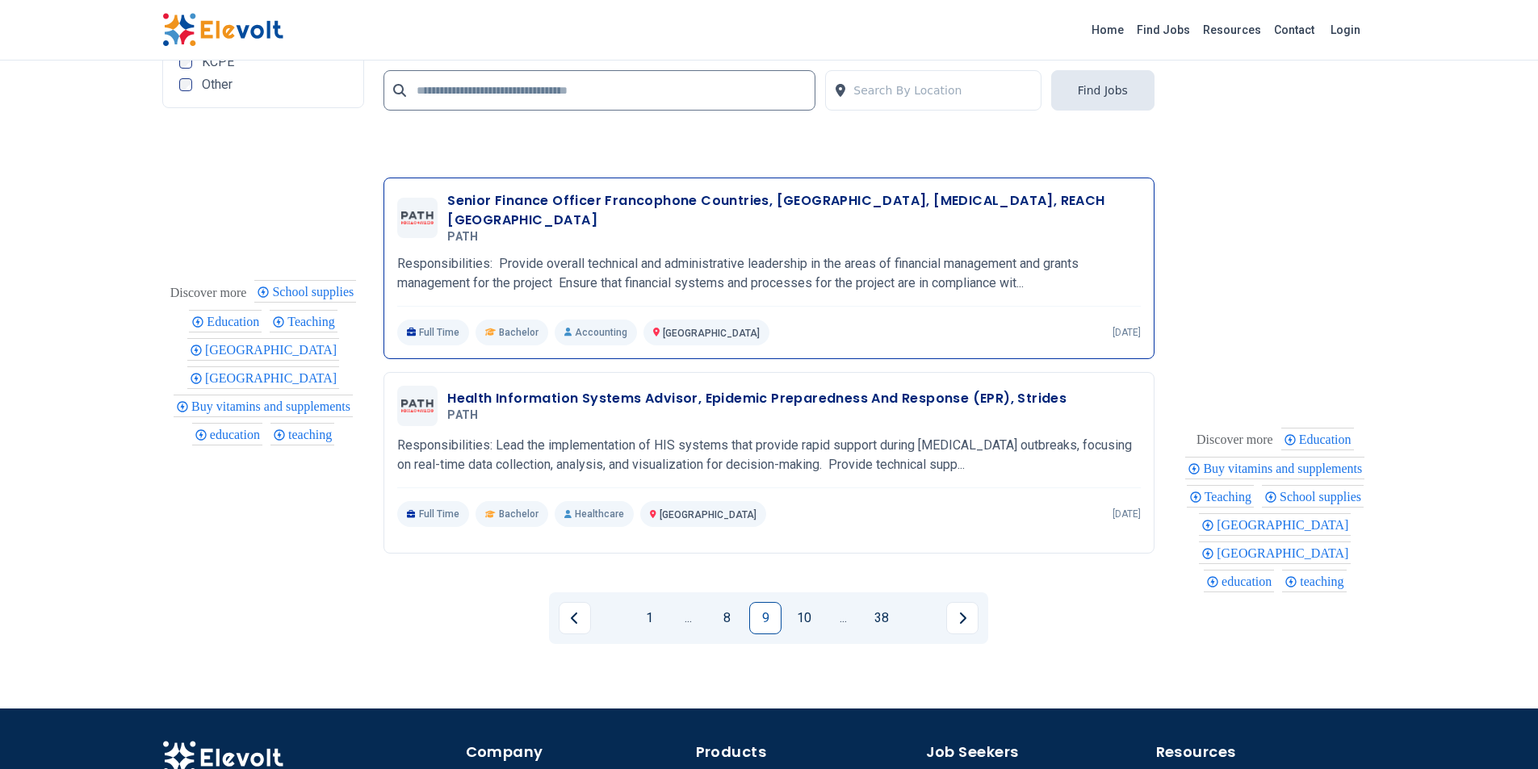
scroll to position [3229, 0]
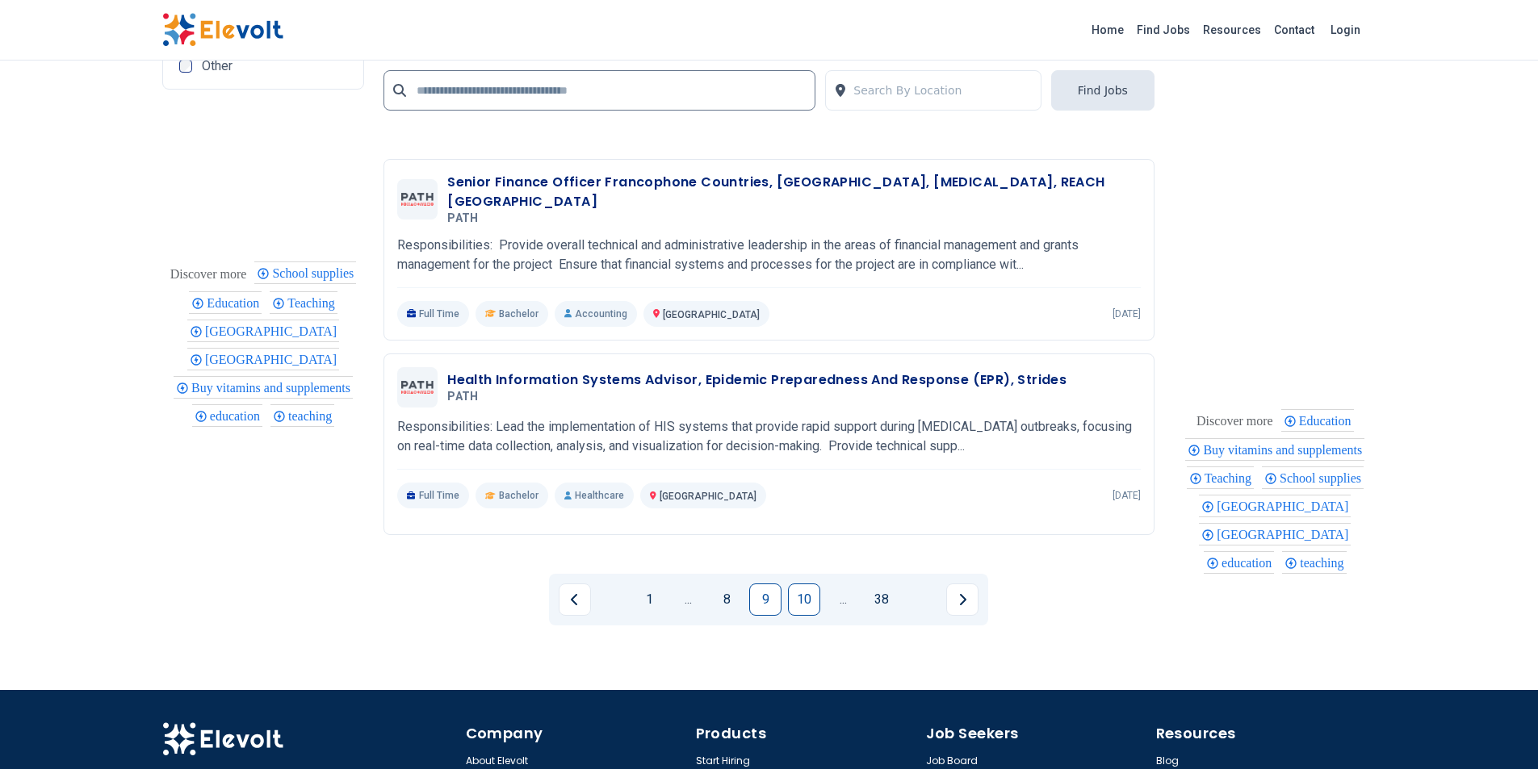
click at [790, 600] on link "10" at bounding box center [804, 600] width 32 height 32
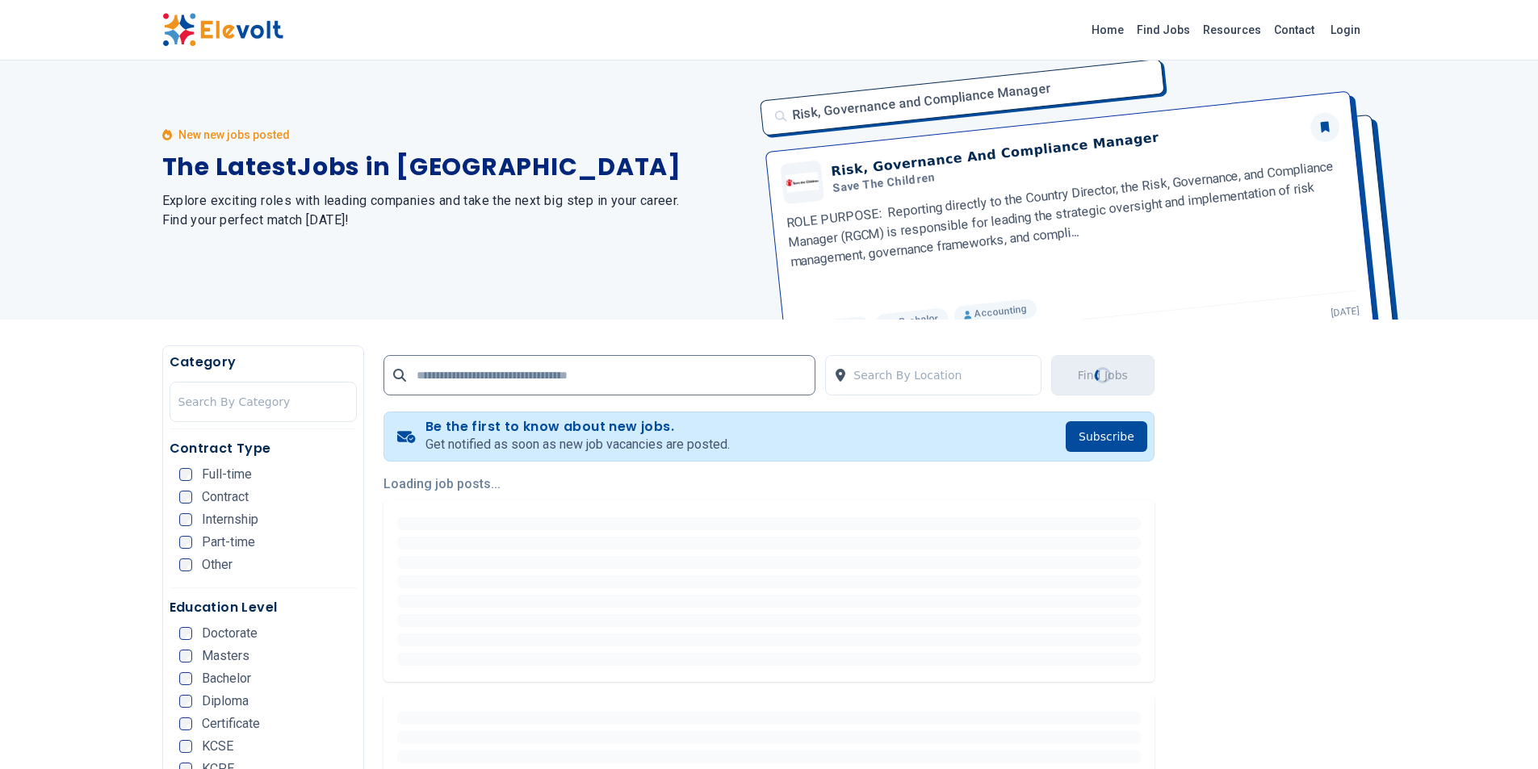
scroll to position [0, 0]
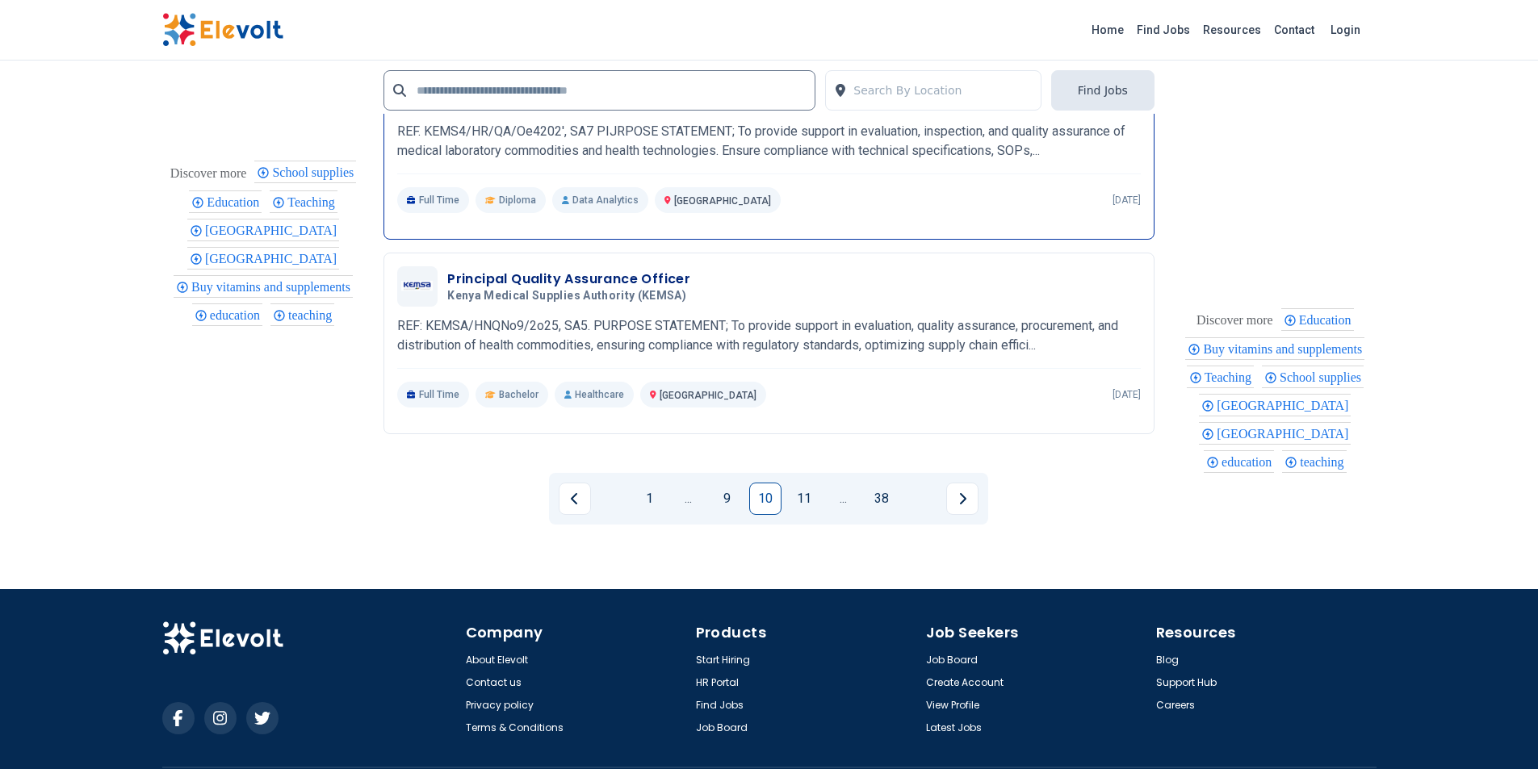
scroll to position [3337, 0]
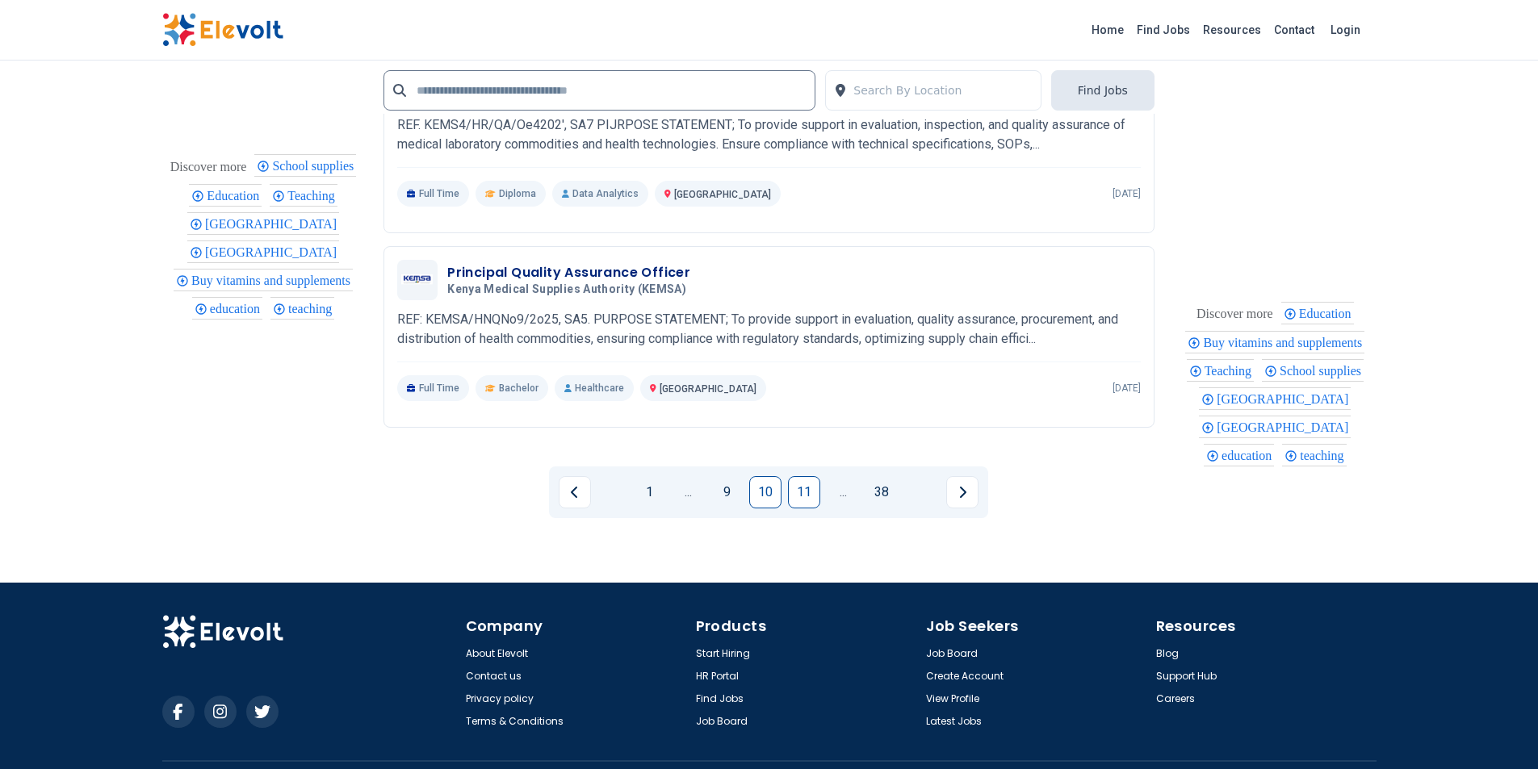
click at [795, 491] on link "11" at bounding box center [804, 492] width 32 height 32
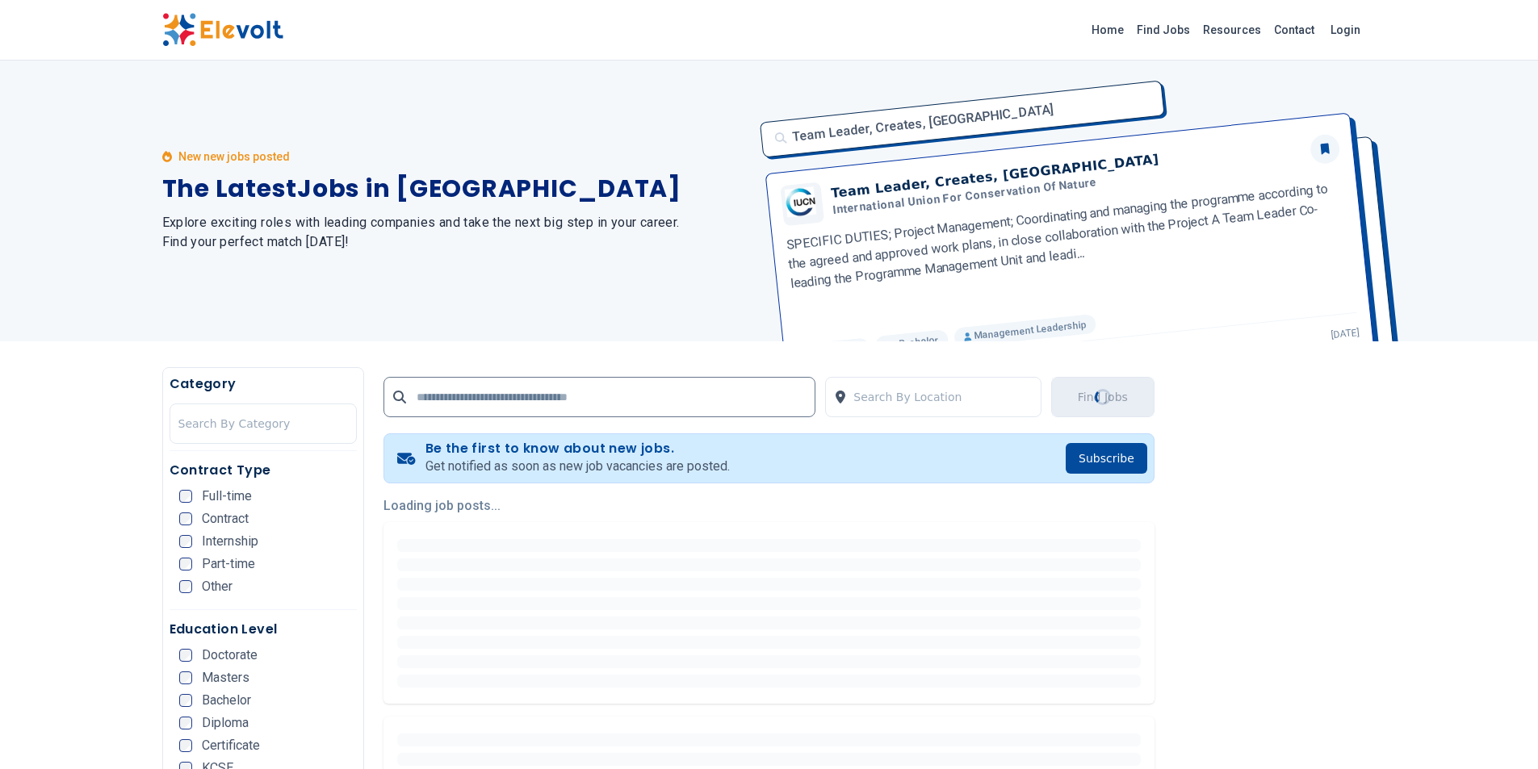
scroll to position [0, 0]
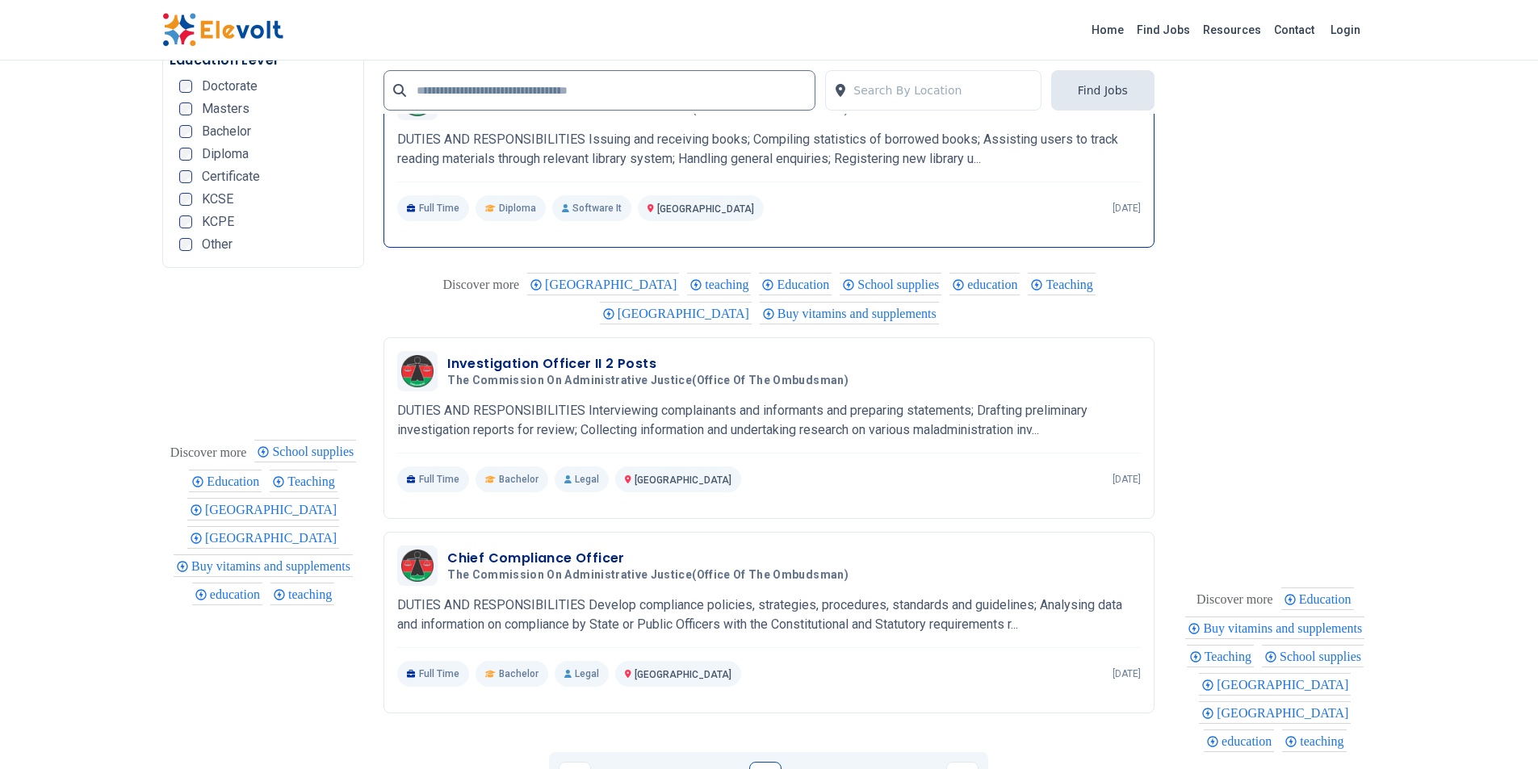
scroll to position [3014, 0]
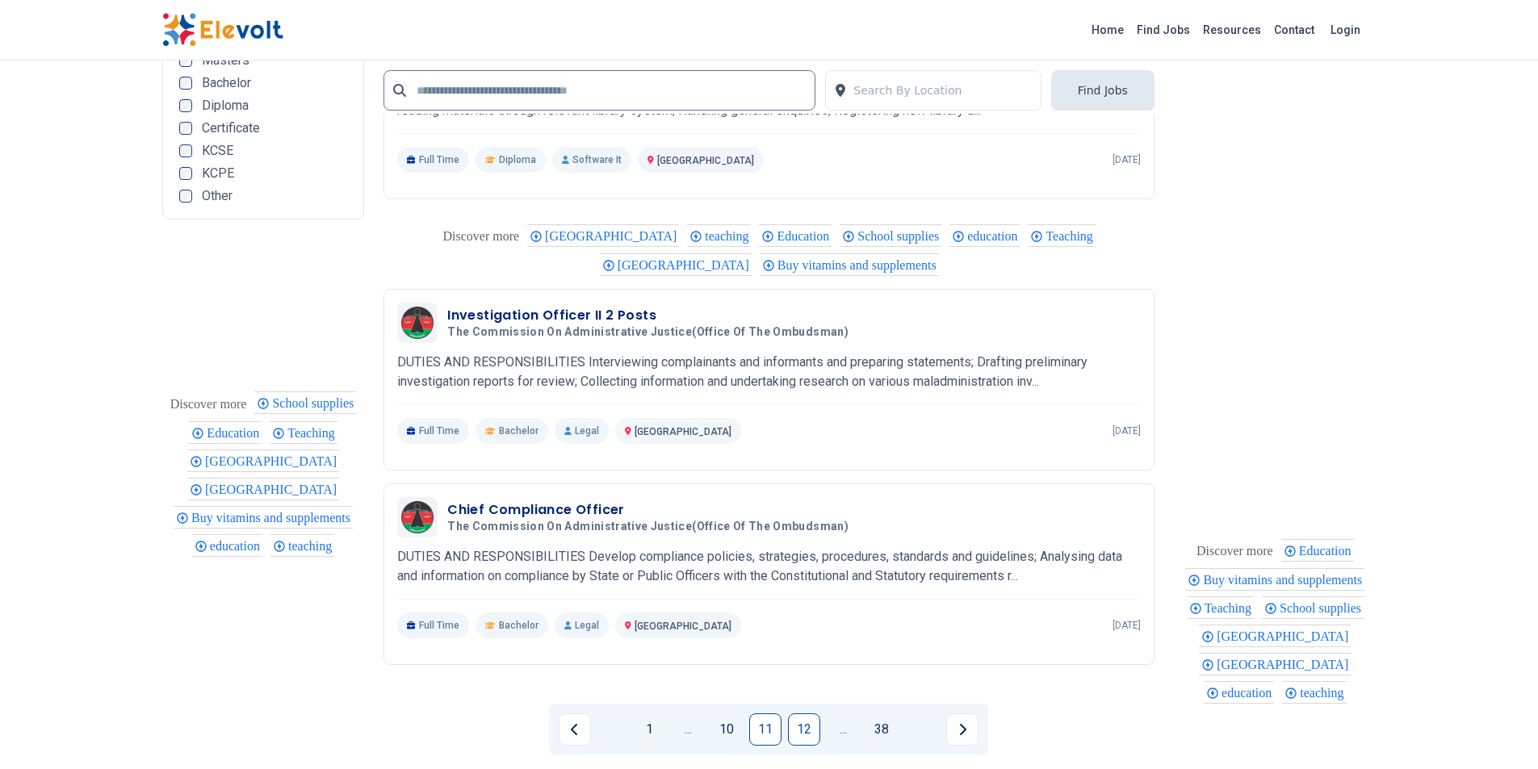
click at [790, 725] on link "12" at bounding box center [804, 730] width 32 height 32
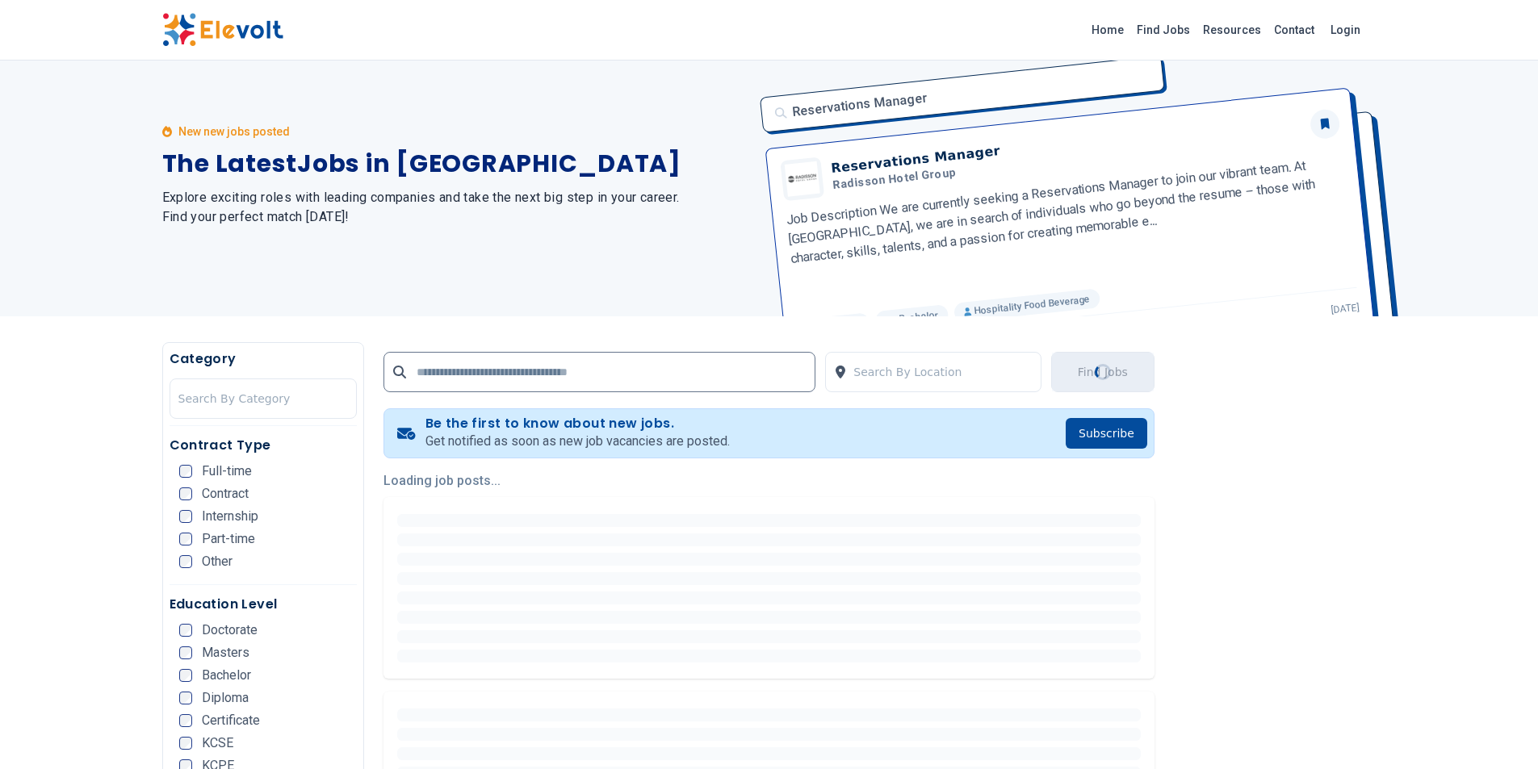
scroll to position [0, 0]
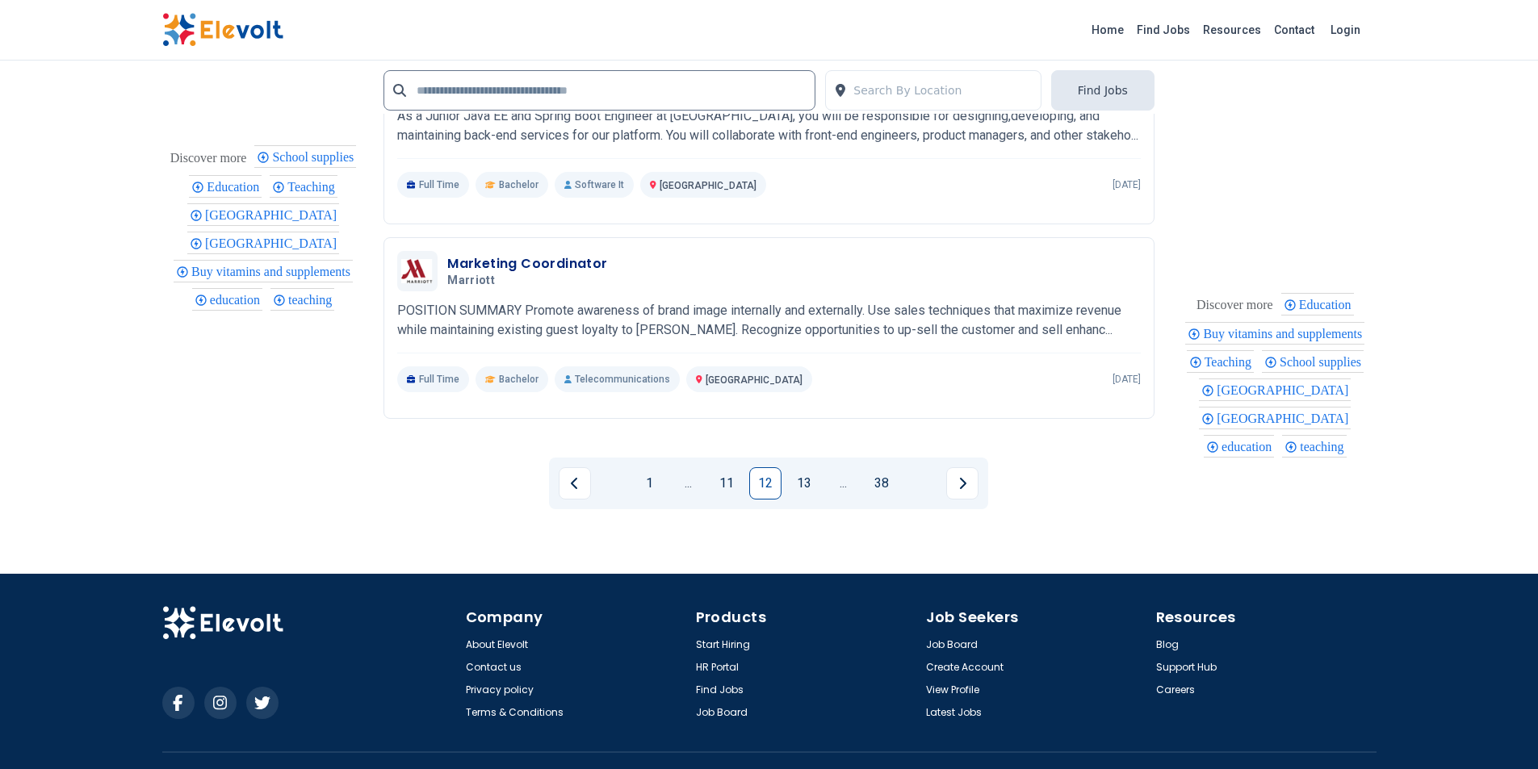
scroll to position [3286, 0]
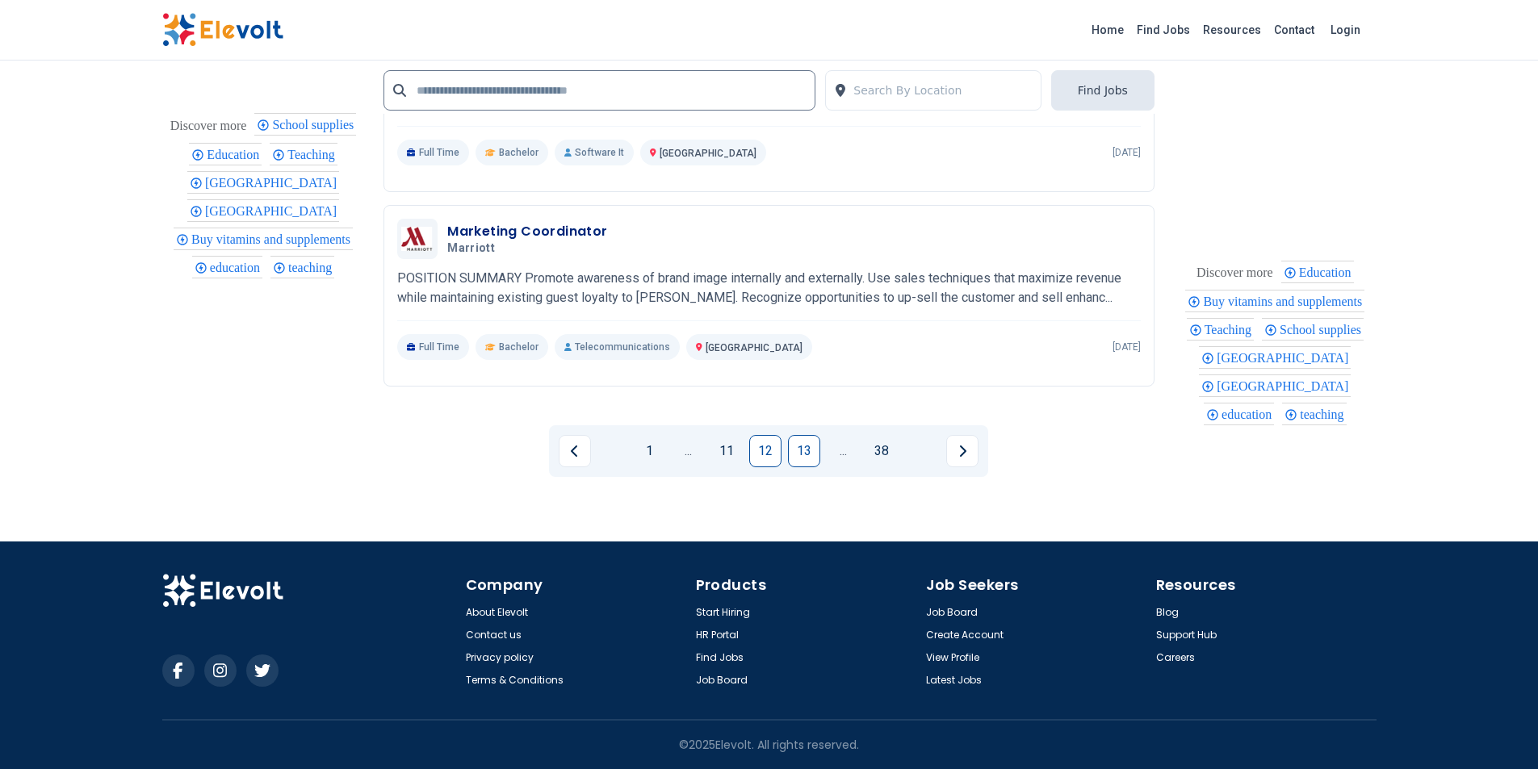
click at [788, 455] on link "13" at bounding box center [804, 451] width 32 height 32
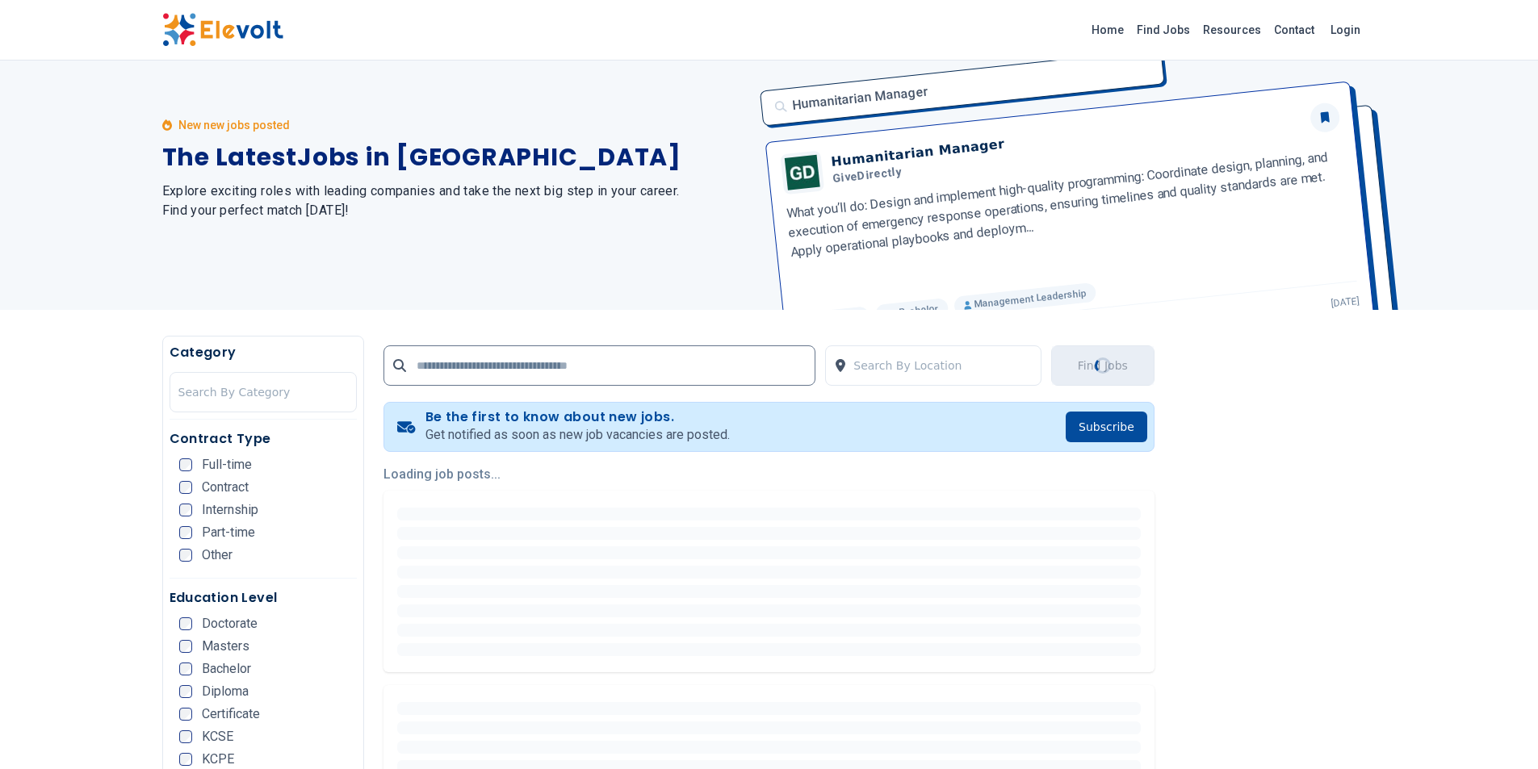
scroll to position [0, 0]
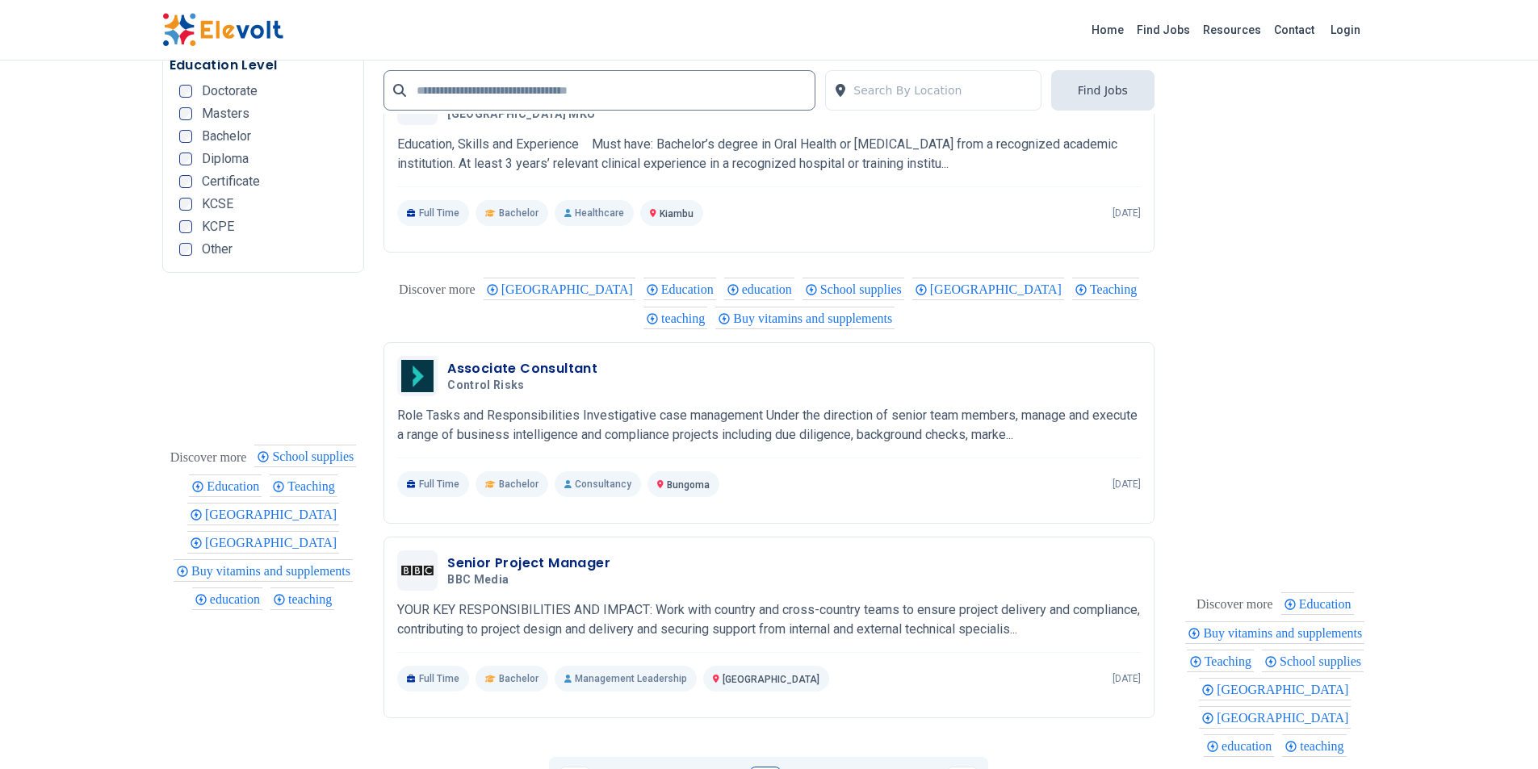
scroll to position [3014, 0]
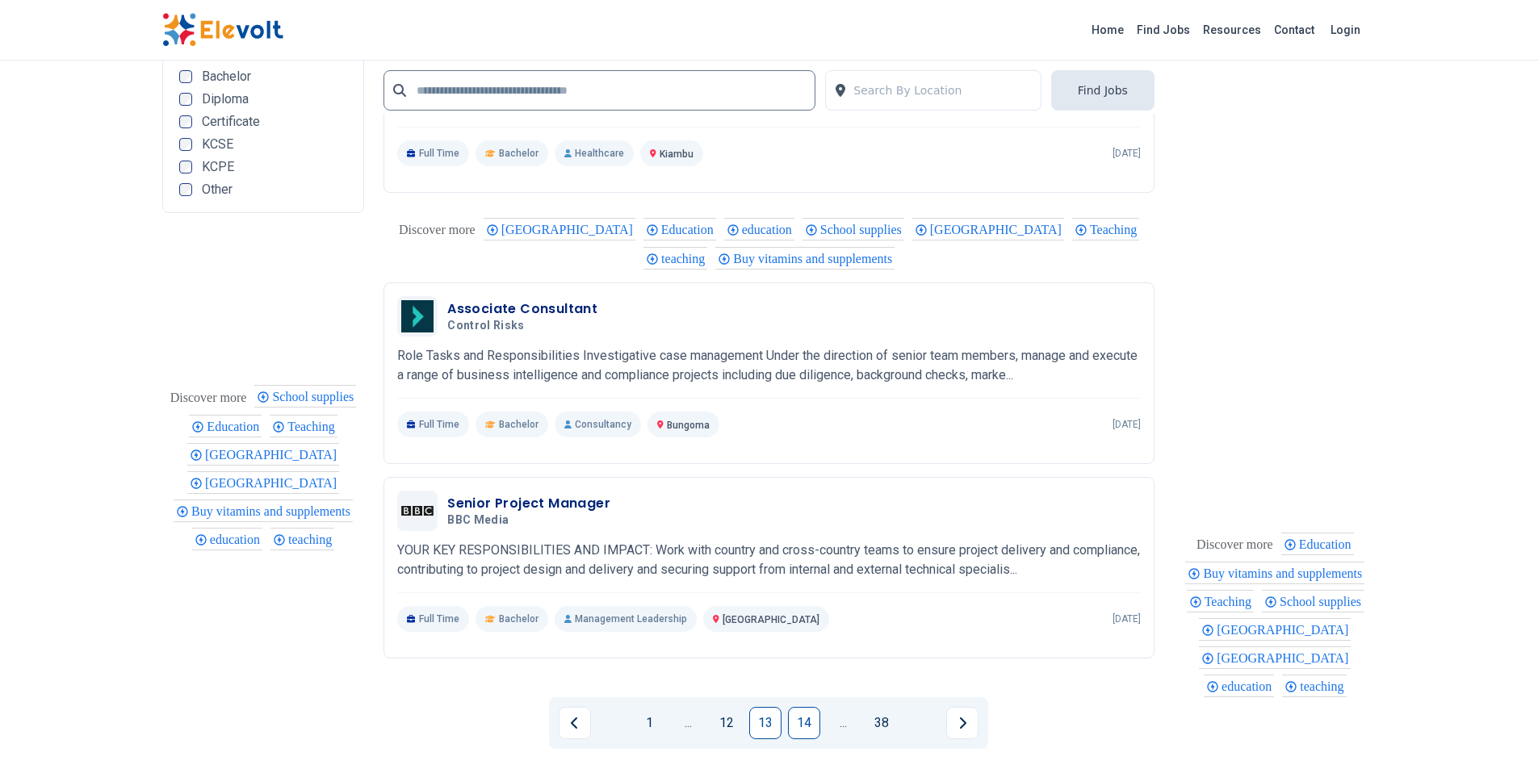
click at [797, 717] on link "14" at bounding box center [804, 723] width 32 height 32
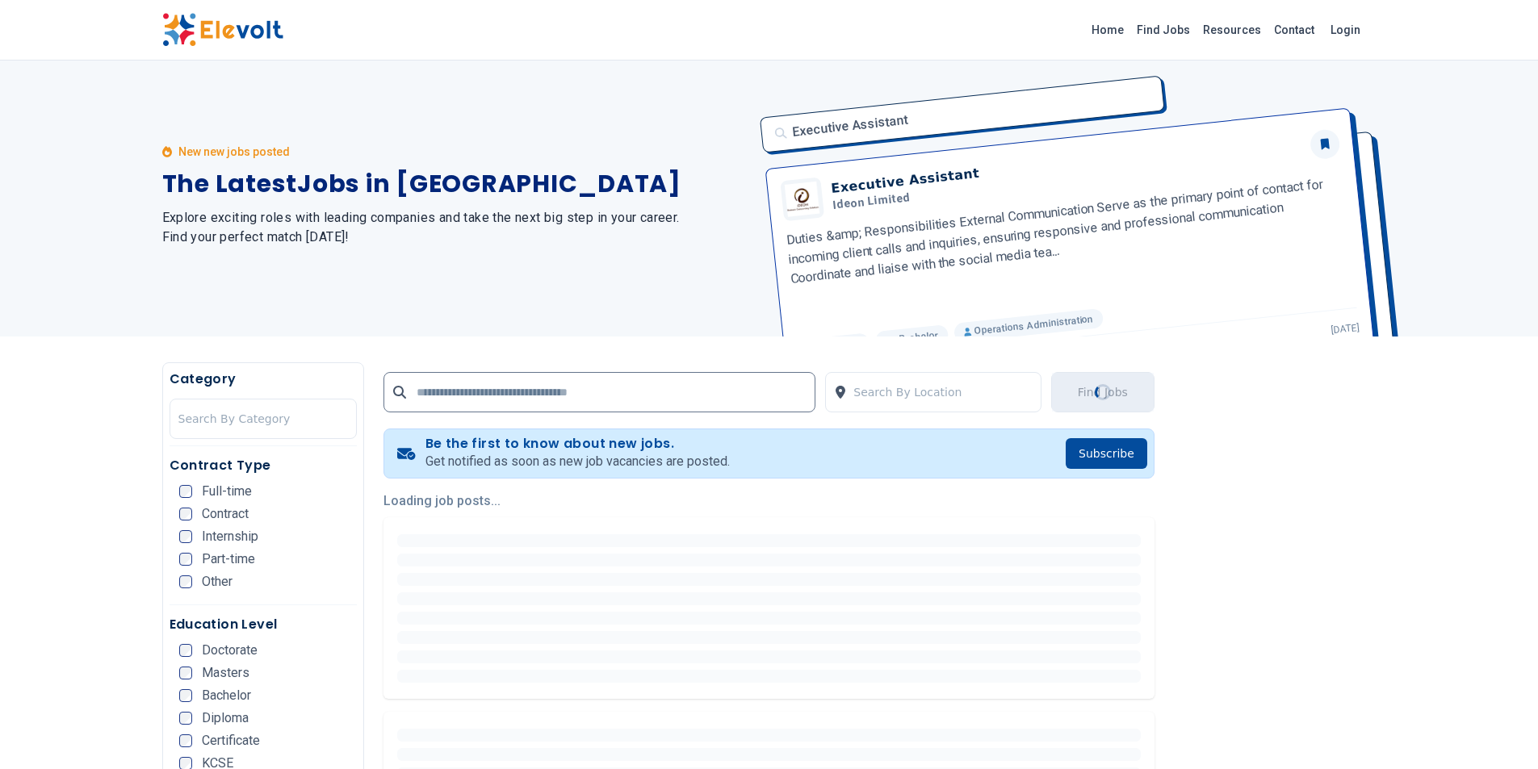
scroll to position [0, 0]
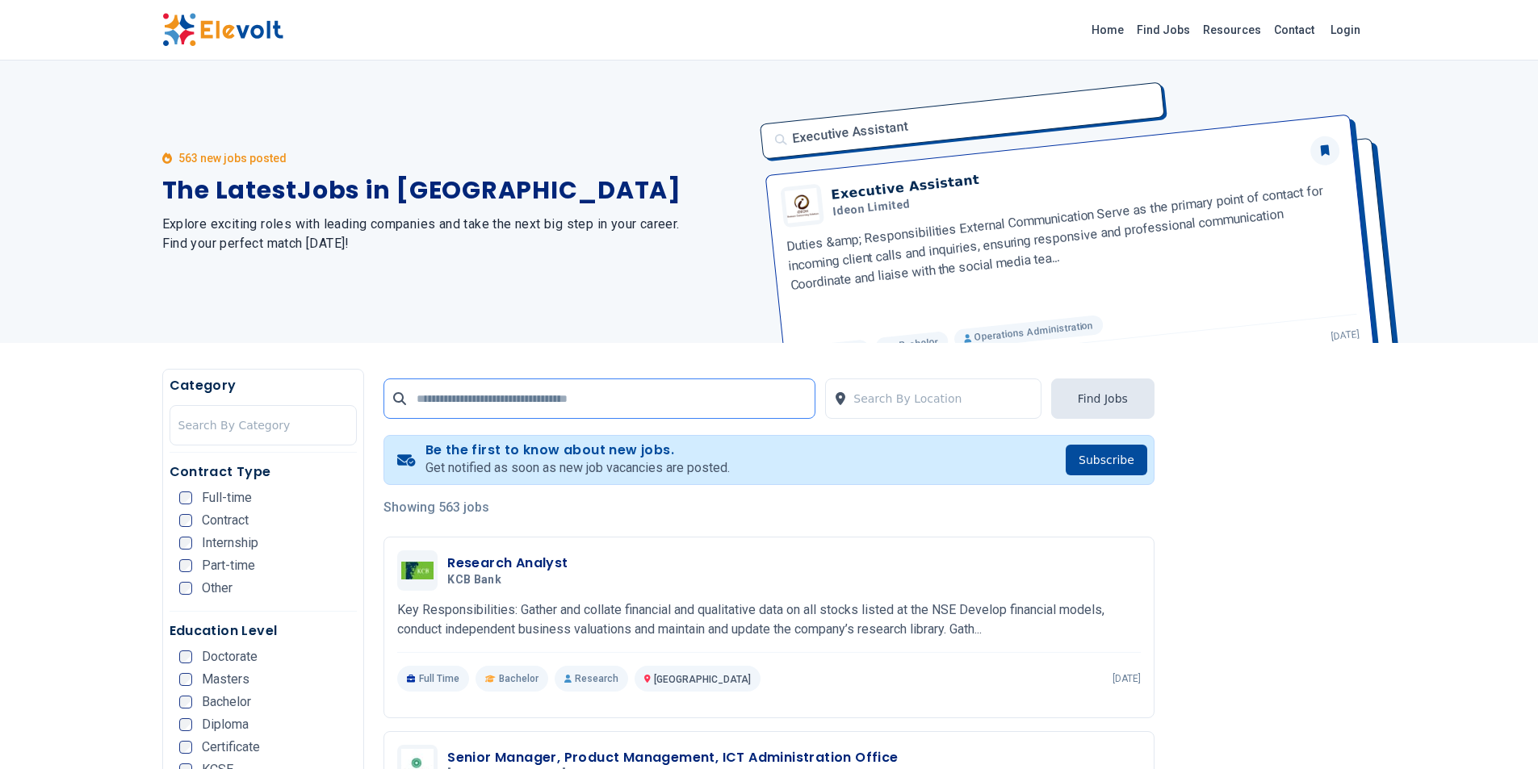
click at [427, 395] on input "text" at bounding box center [599, 399] width 432 height 40
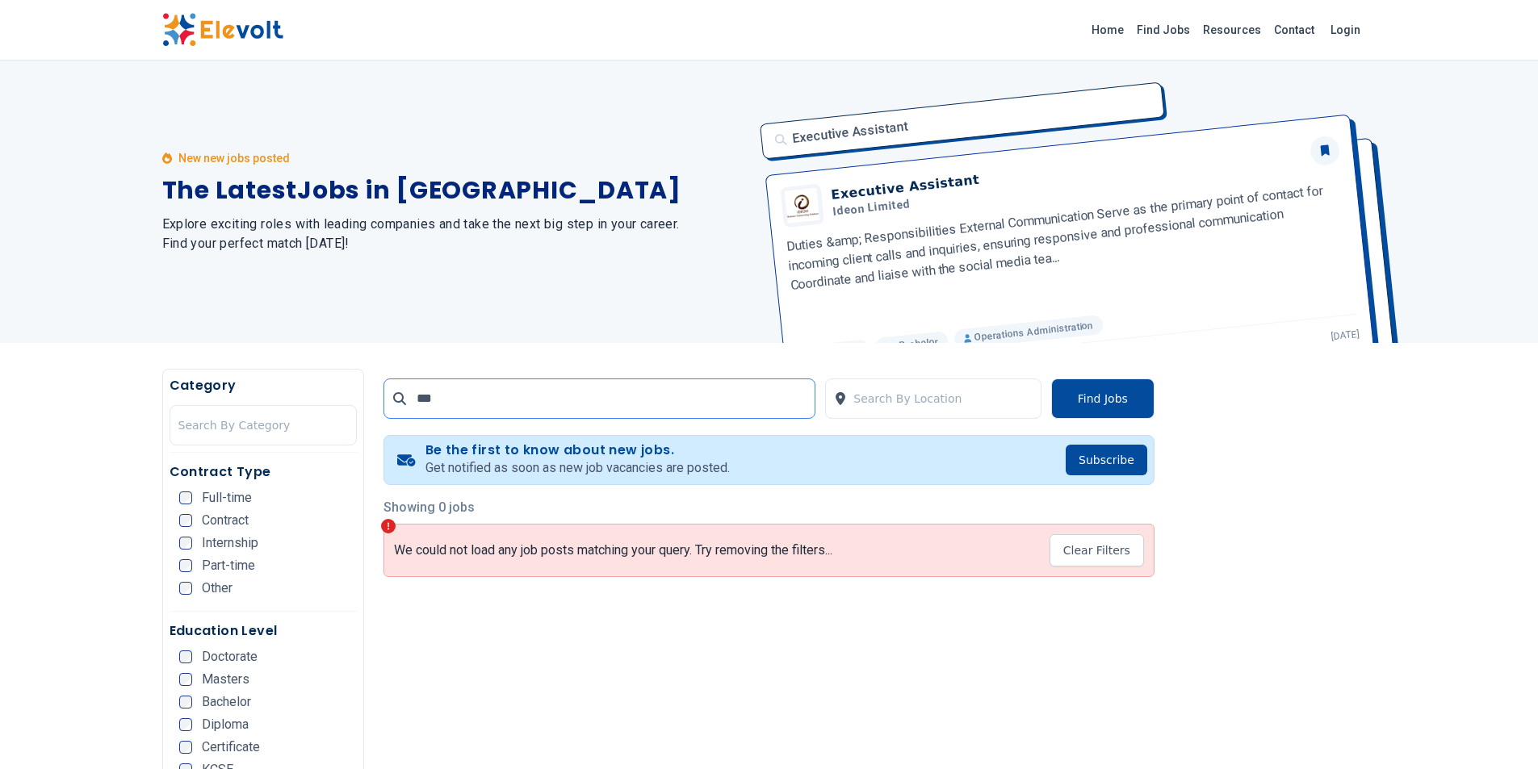
drag, startPoint x: 453, startPoint y: 400, endPoint x: 414, endPoint y: 405, distance: 39.1
click at [414, 405] on input "***" at bounding box center [599, 399] width 432 height 40
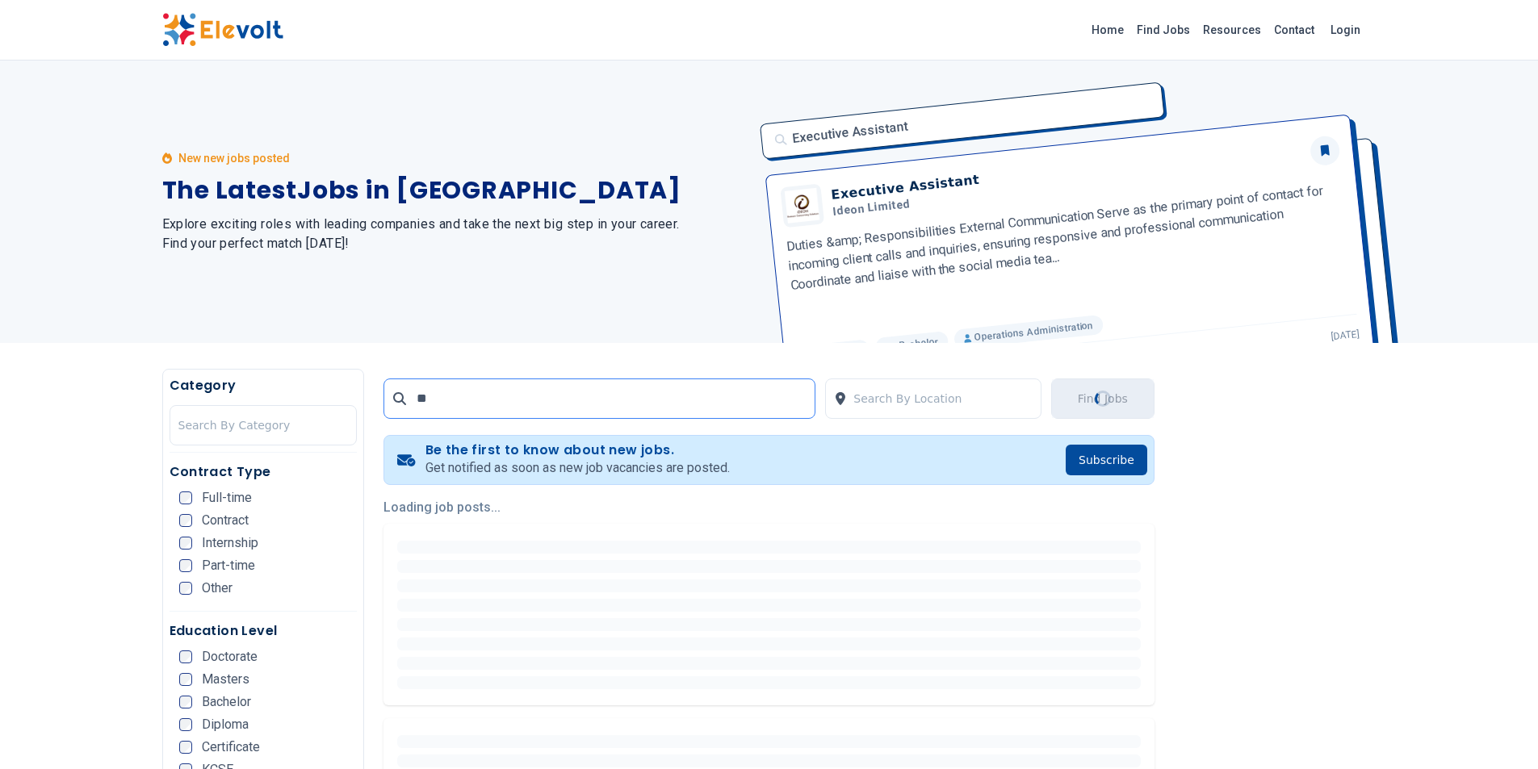
type input "***"
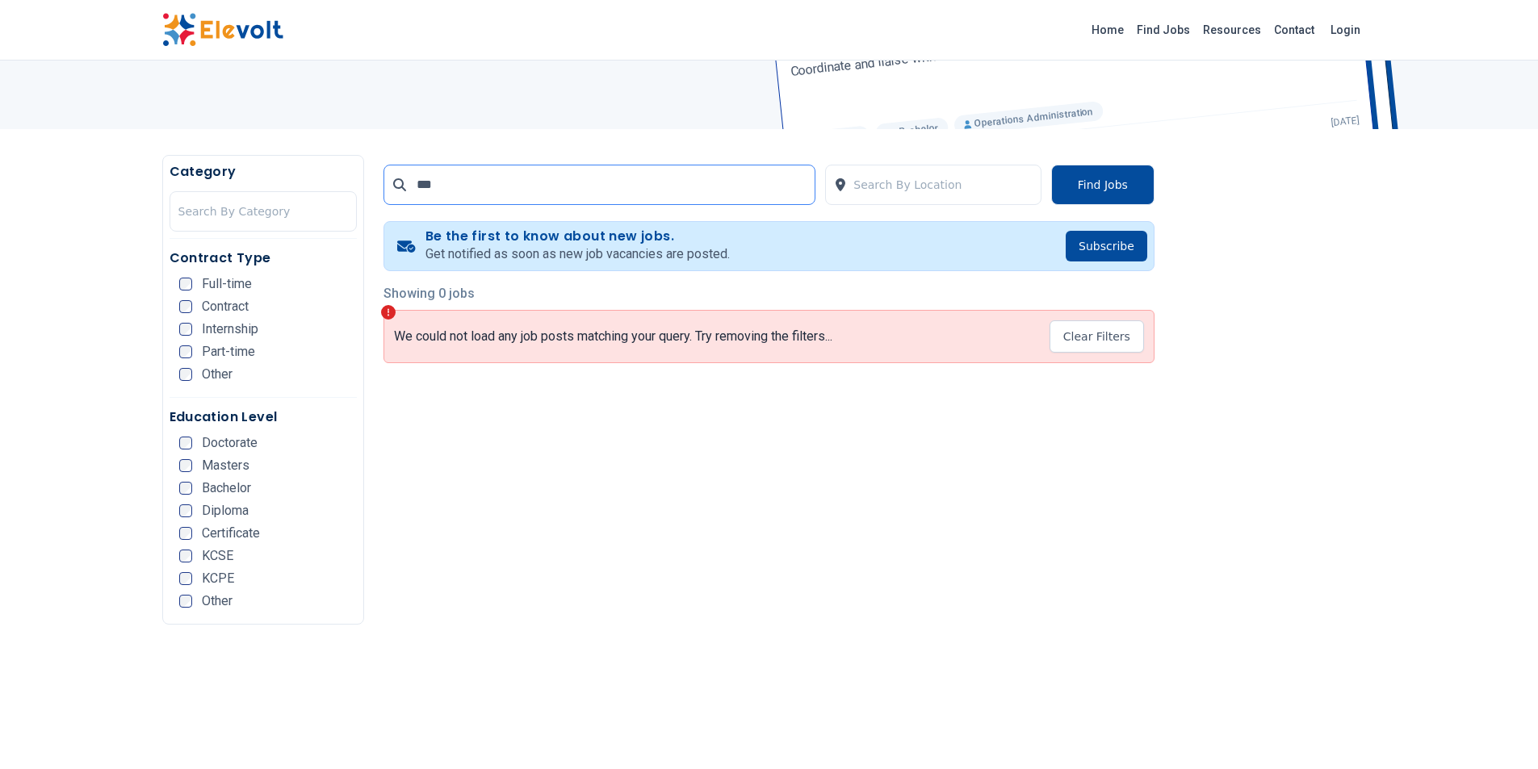
scroll to position [216, 0]
drag, startPoint x: 497, startPoint y: 188, endPoint x: 337, endPoint y: 191, distance: 159.9
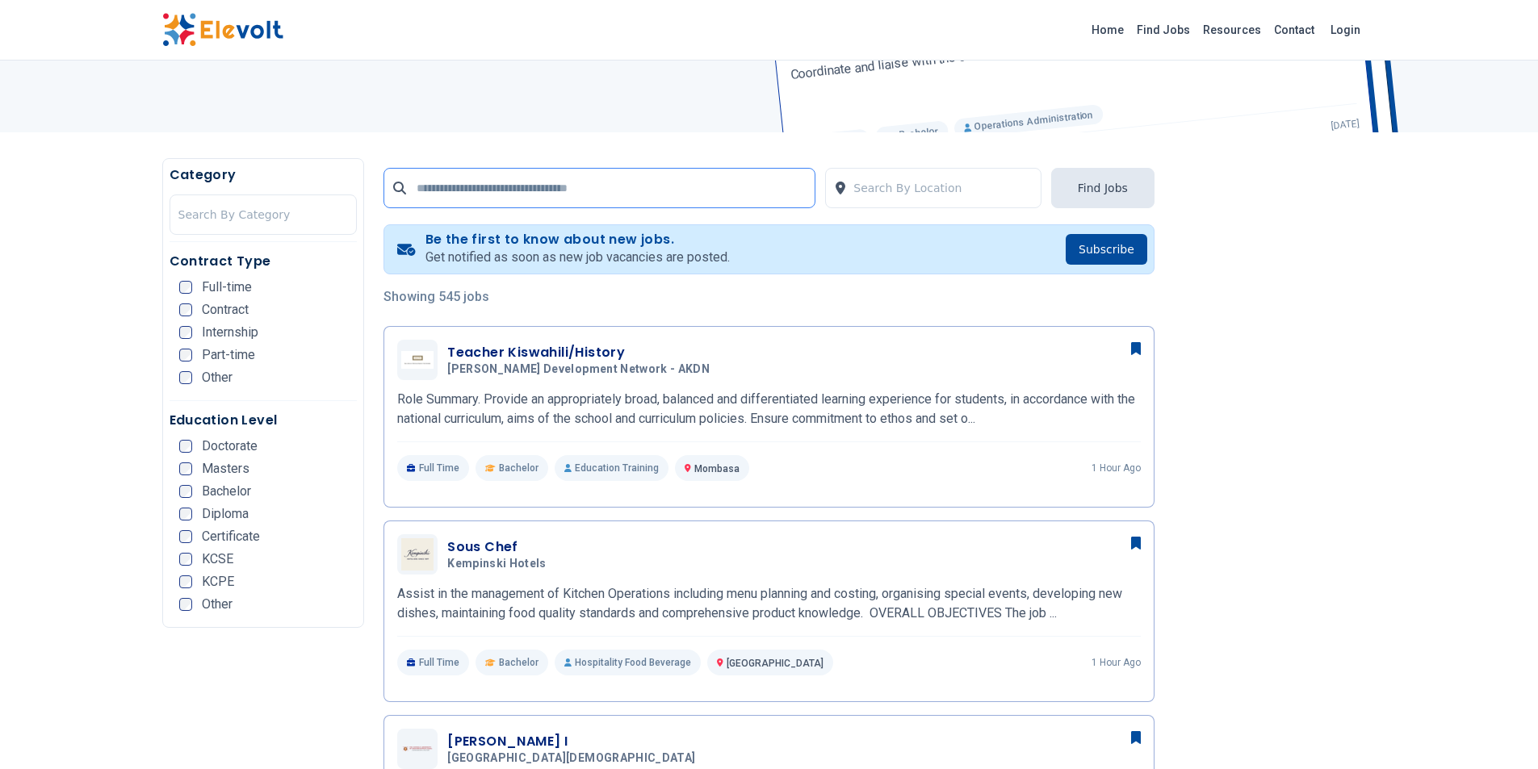
scroll to position [538, 0]
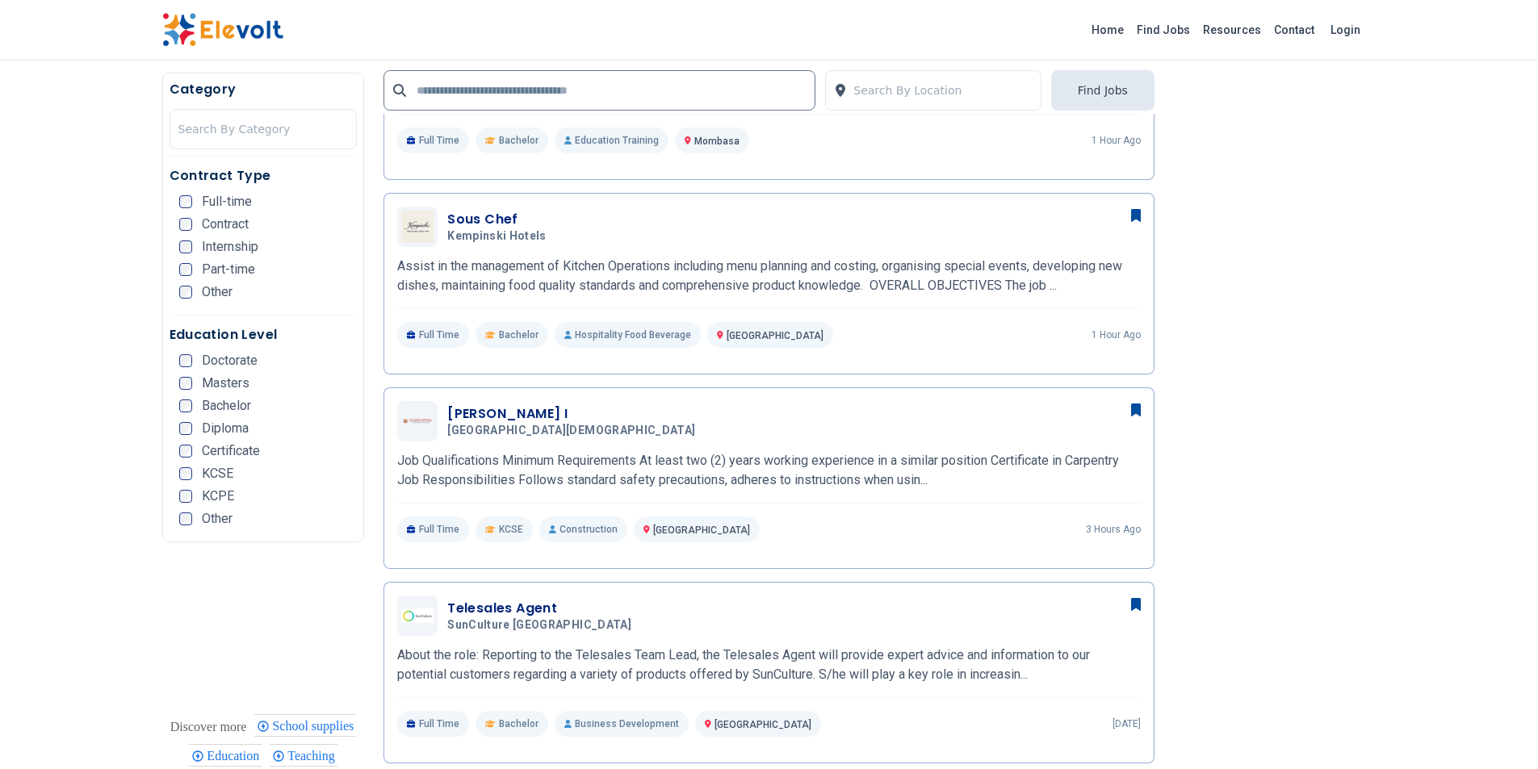
click at [237, 203] on span "Full-time" at bounding box center [227, 201] width 50 height 13
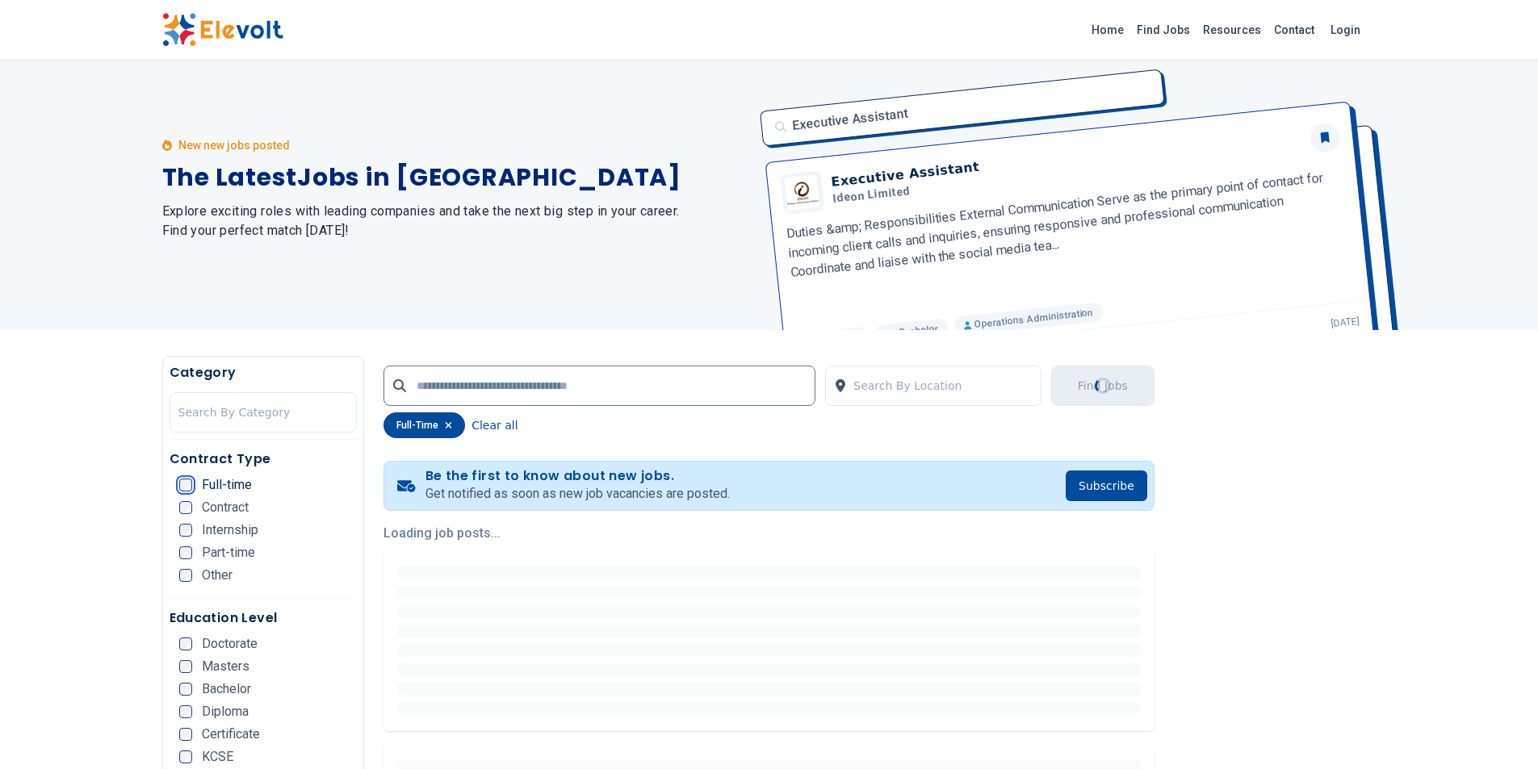
scroll to position [0, 0]
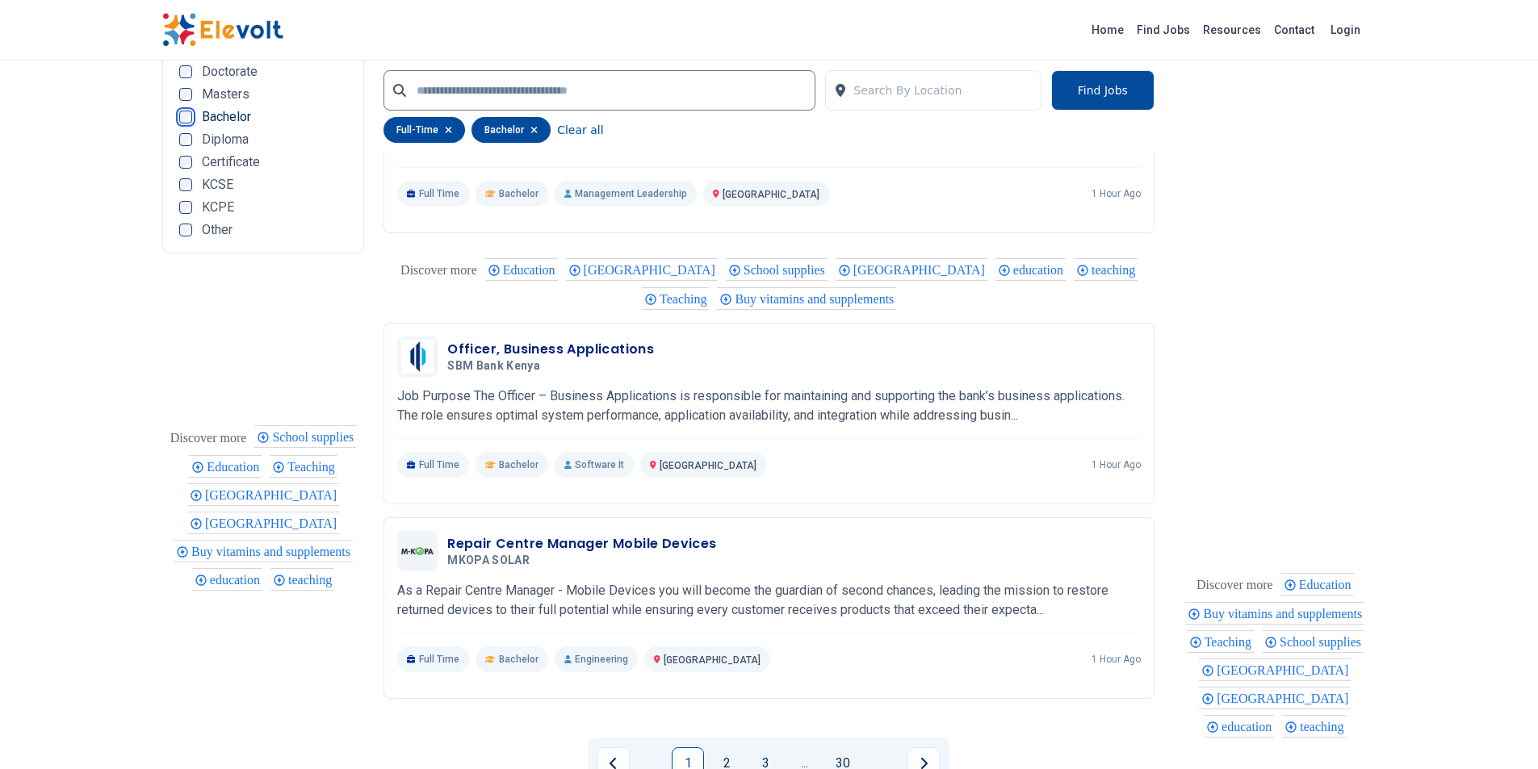
scroll to position [3122, 0]
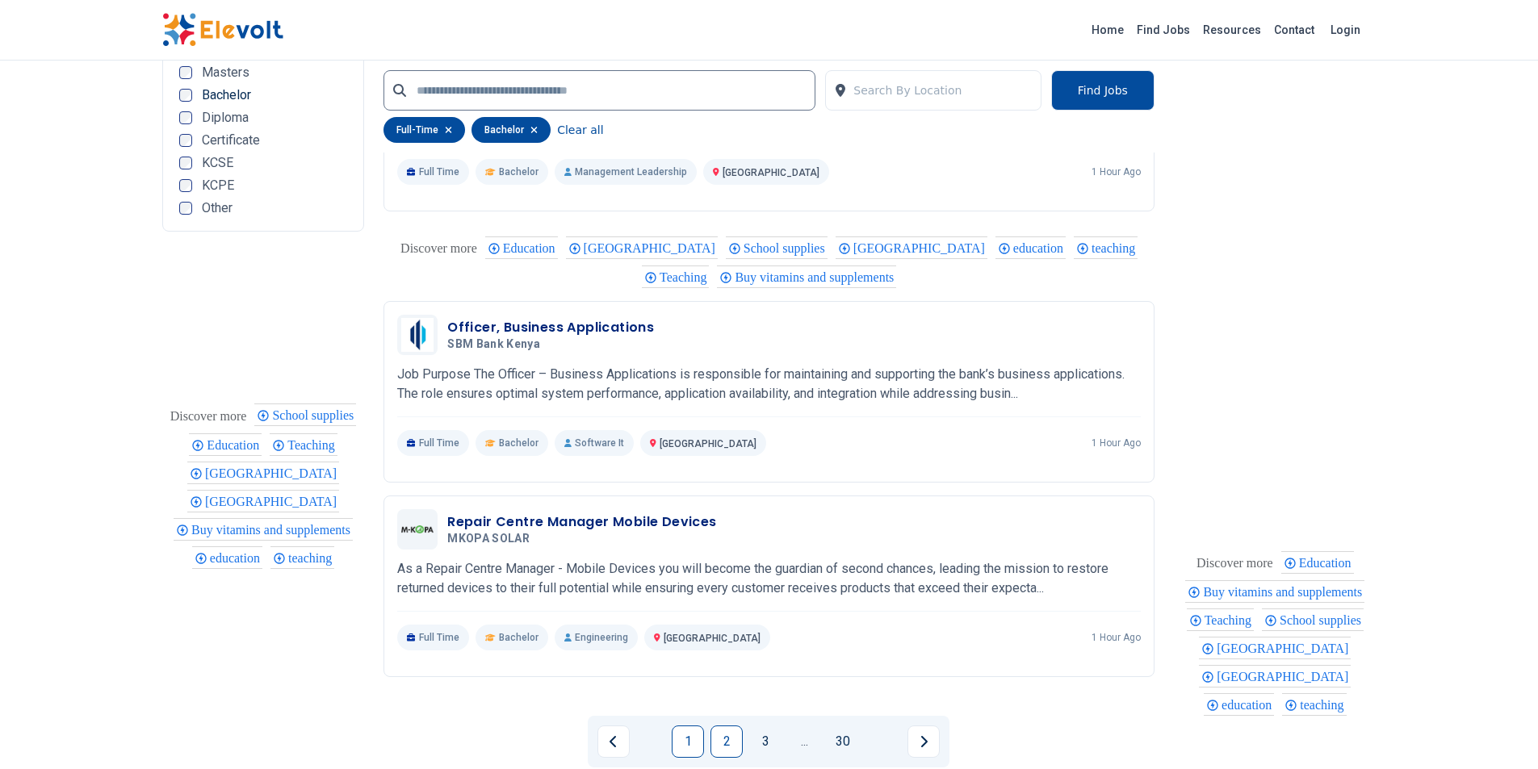
click at [723, 737] on link "2" at bounding box center [726, 742] width 32 height 32
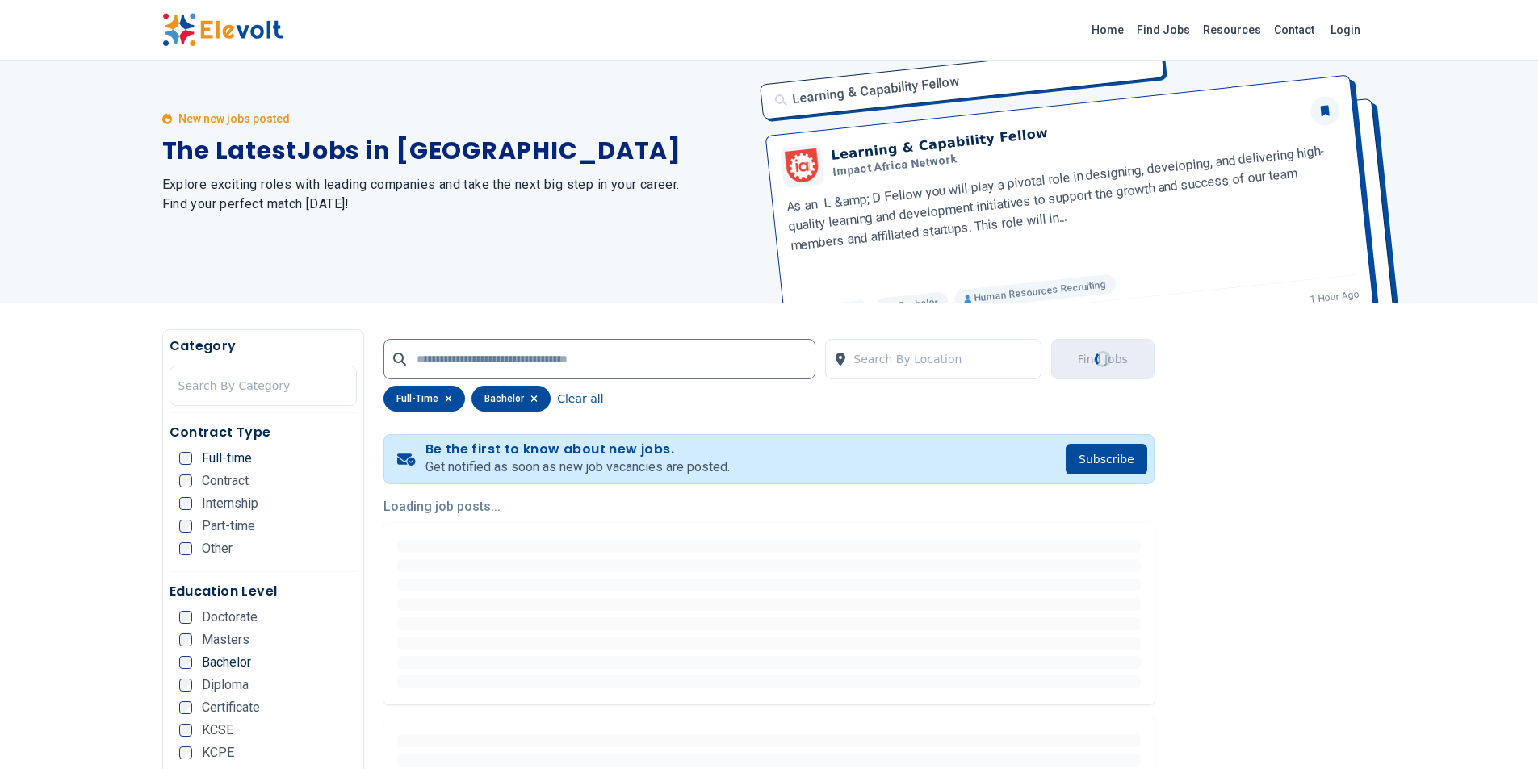
scroll to position [1, 0]
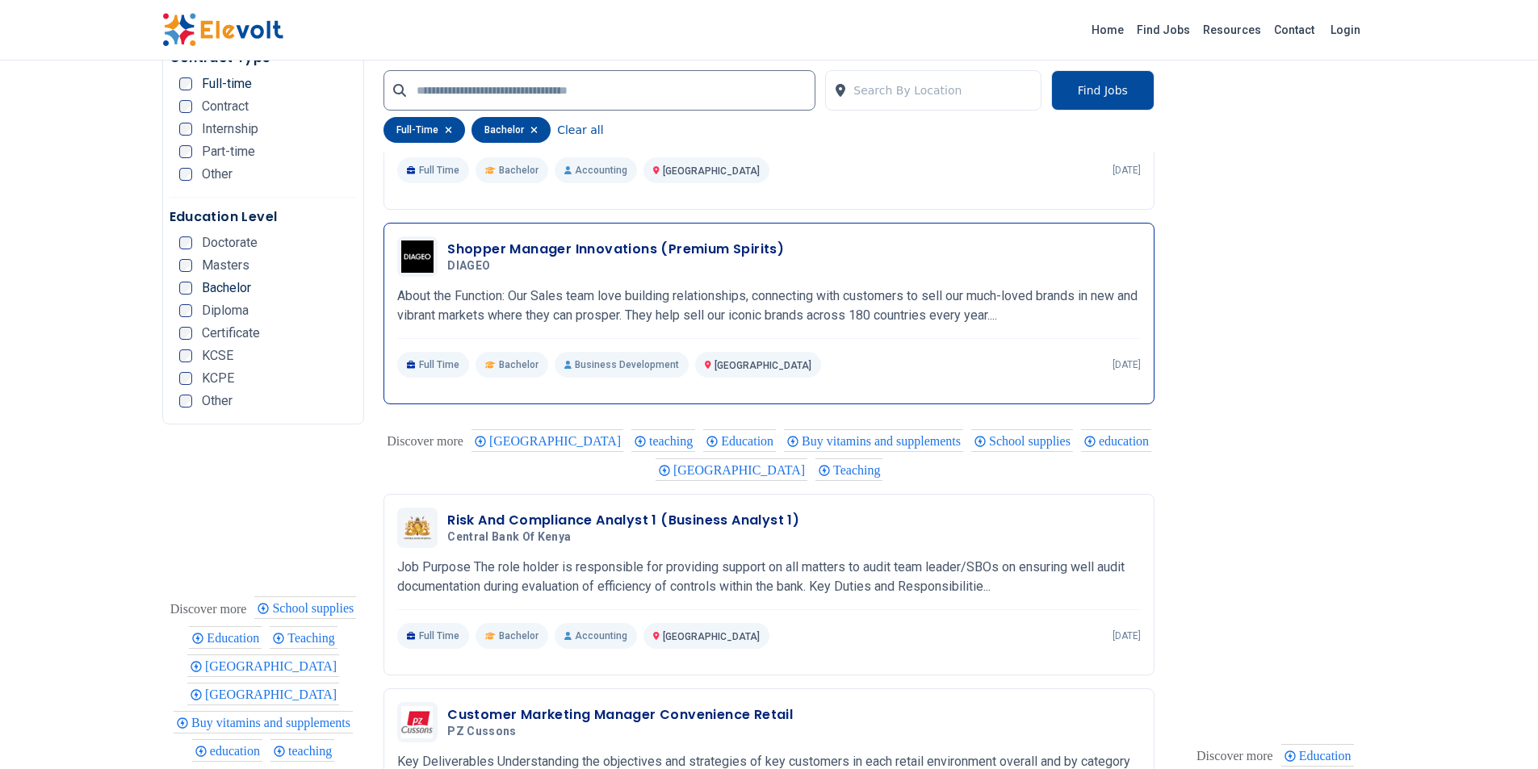
scroll to position [2906, 0]
